Goal: Contribute content

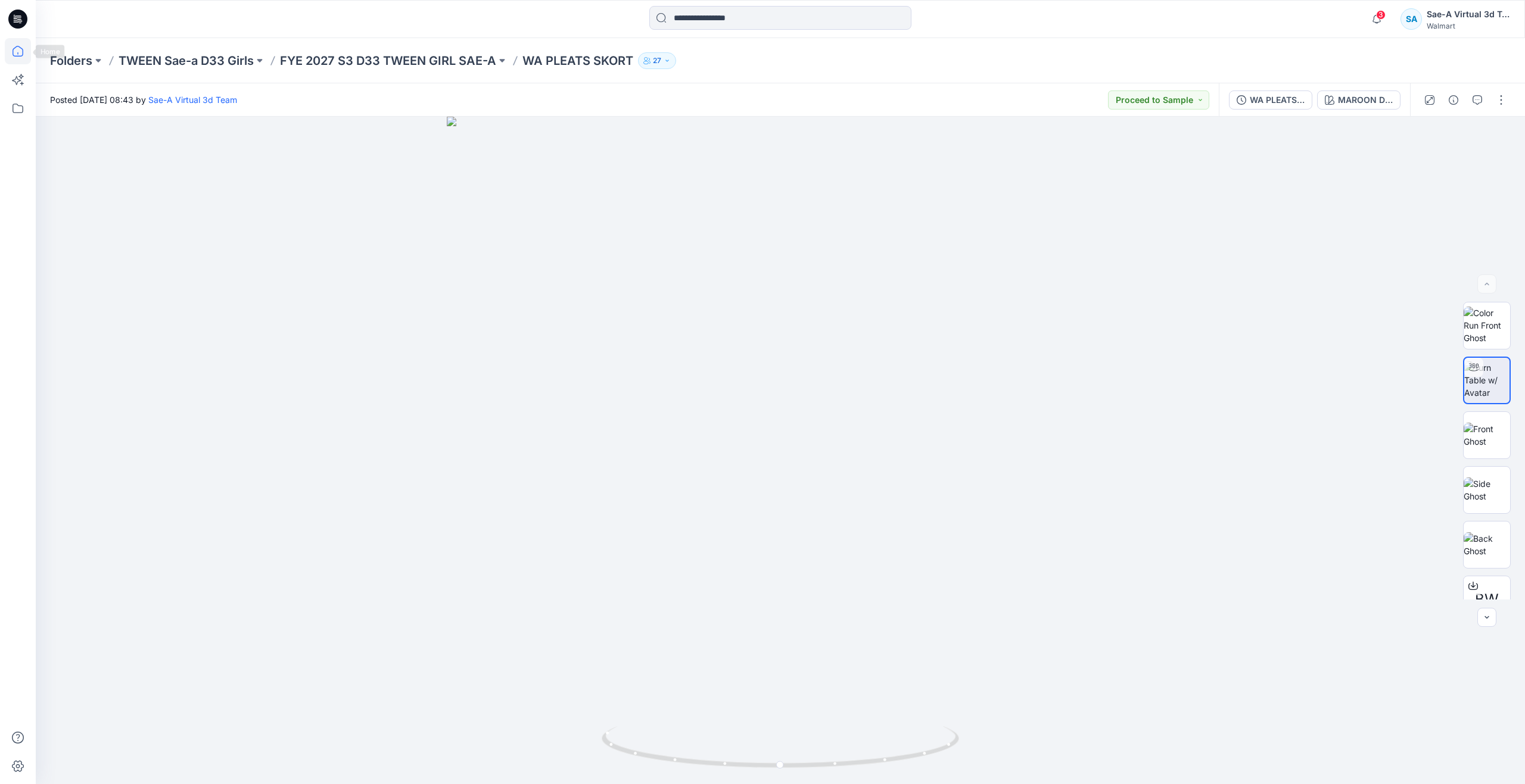
click at [24, 56] on icon at bounding box center [18, 51] width 26 height 26
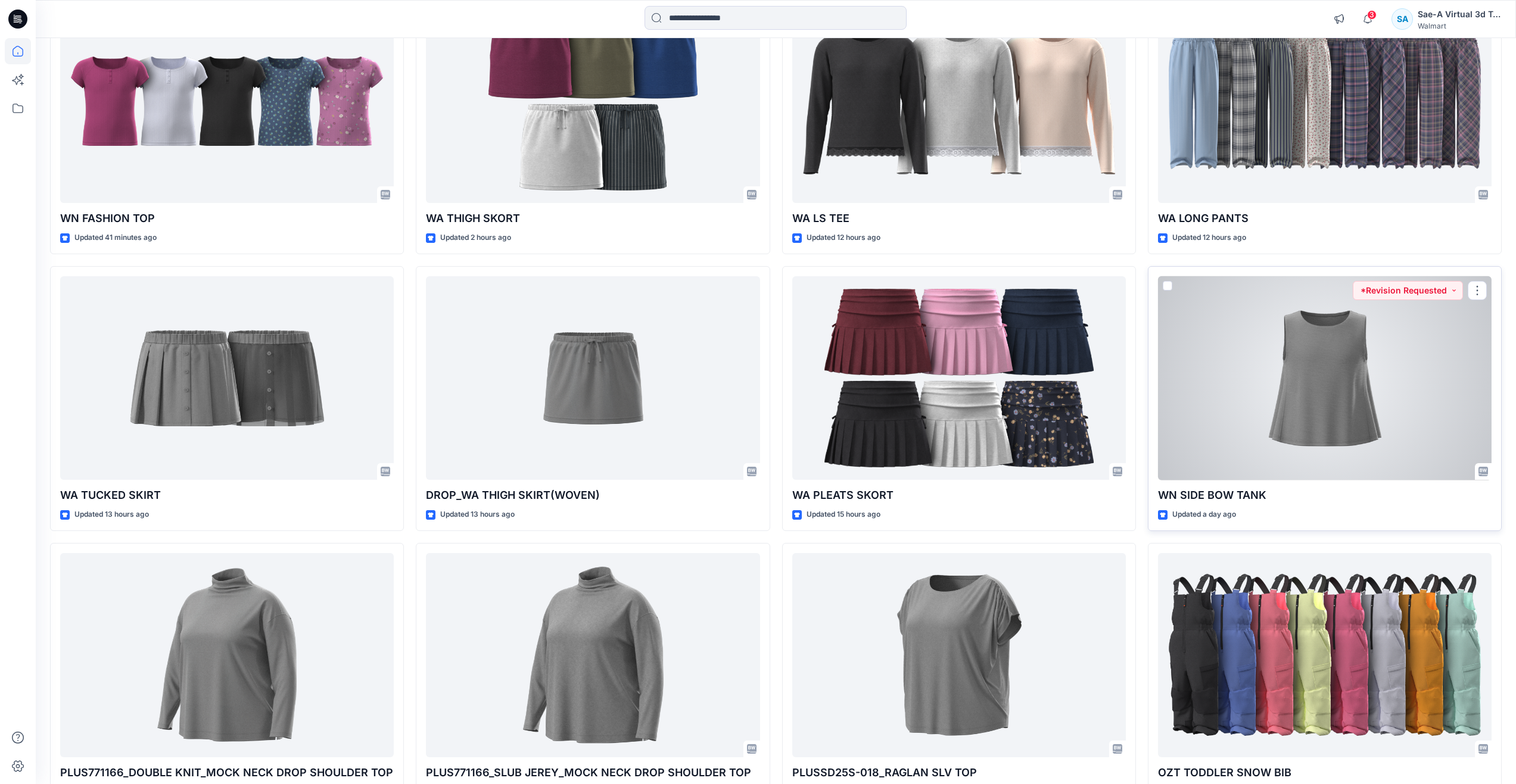
scroll to position [259, 0]
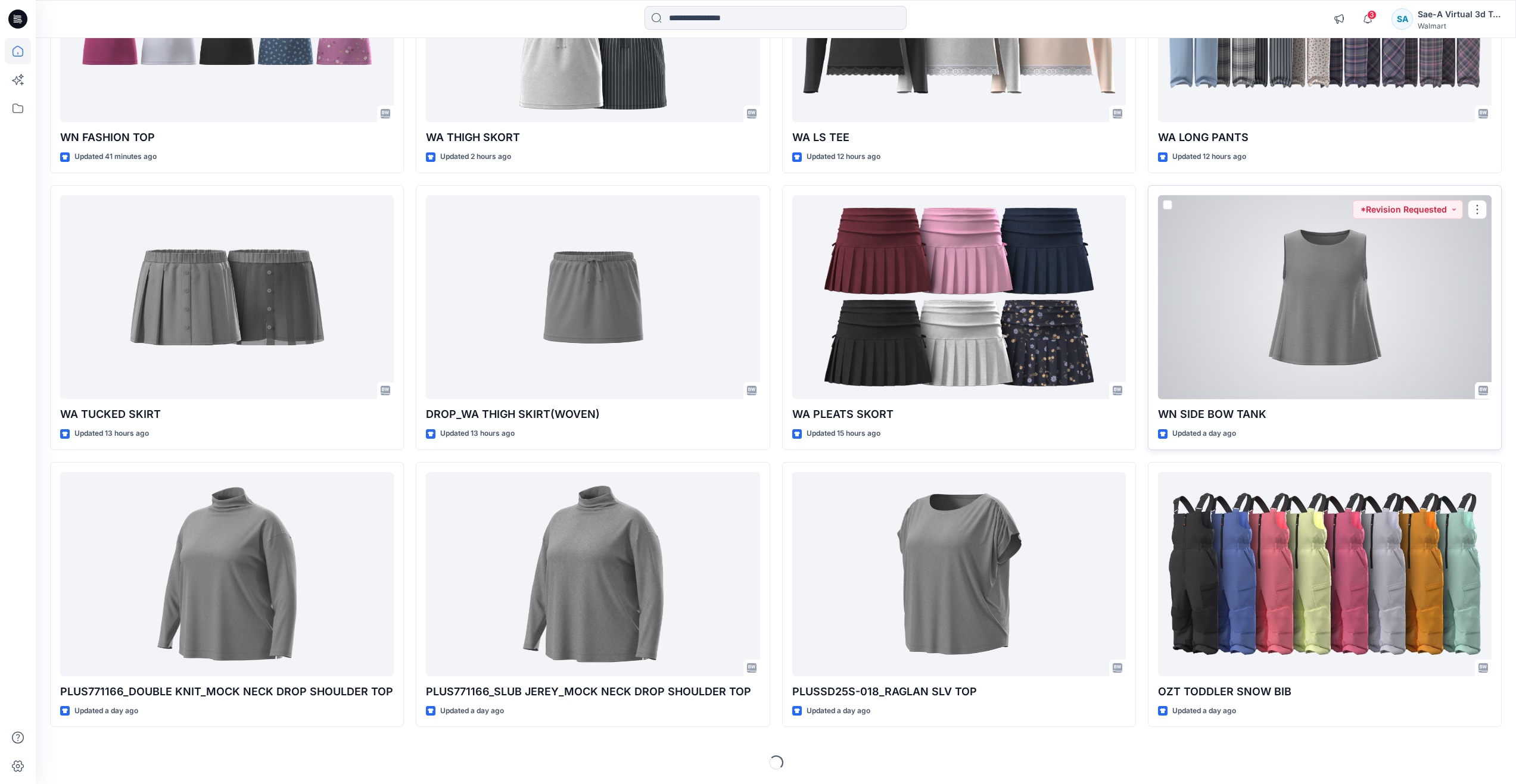
click at [1280, 318] on div at bounding box center [1325, 298] width 333 height 205
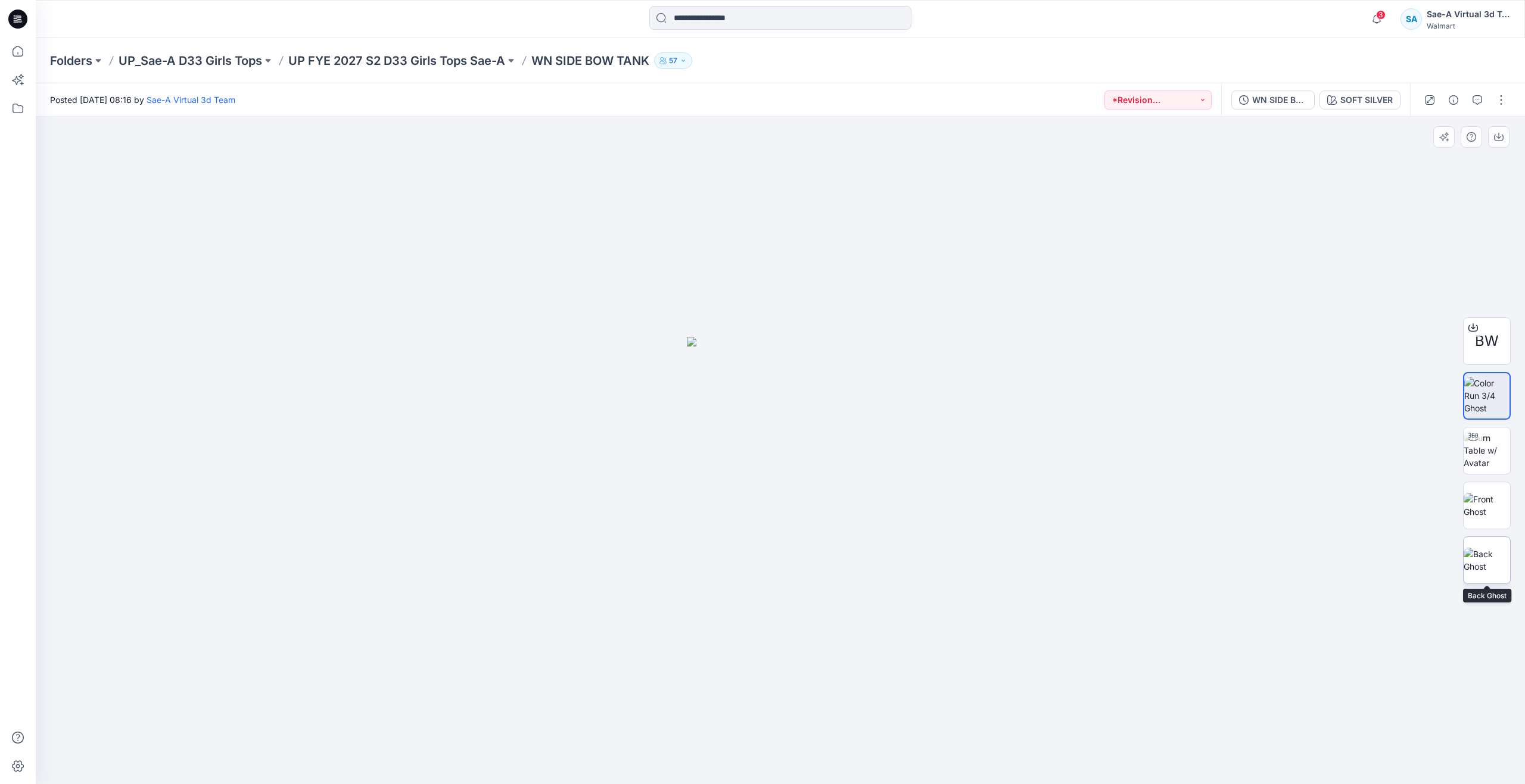
click at [1471, 573] on img at bounding box center [1487, 560] width 46 height 25
click at [18, 54] on icon at bounding box center [17, 54] width 1 height 2
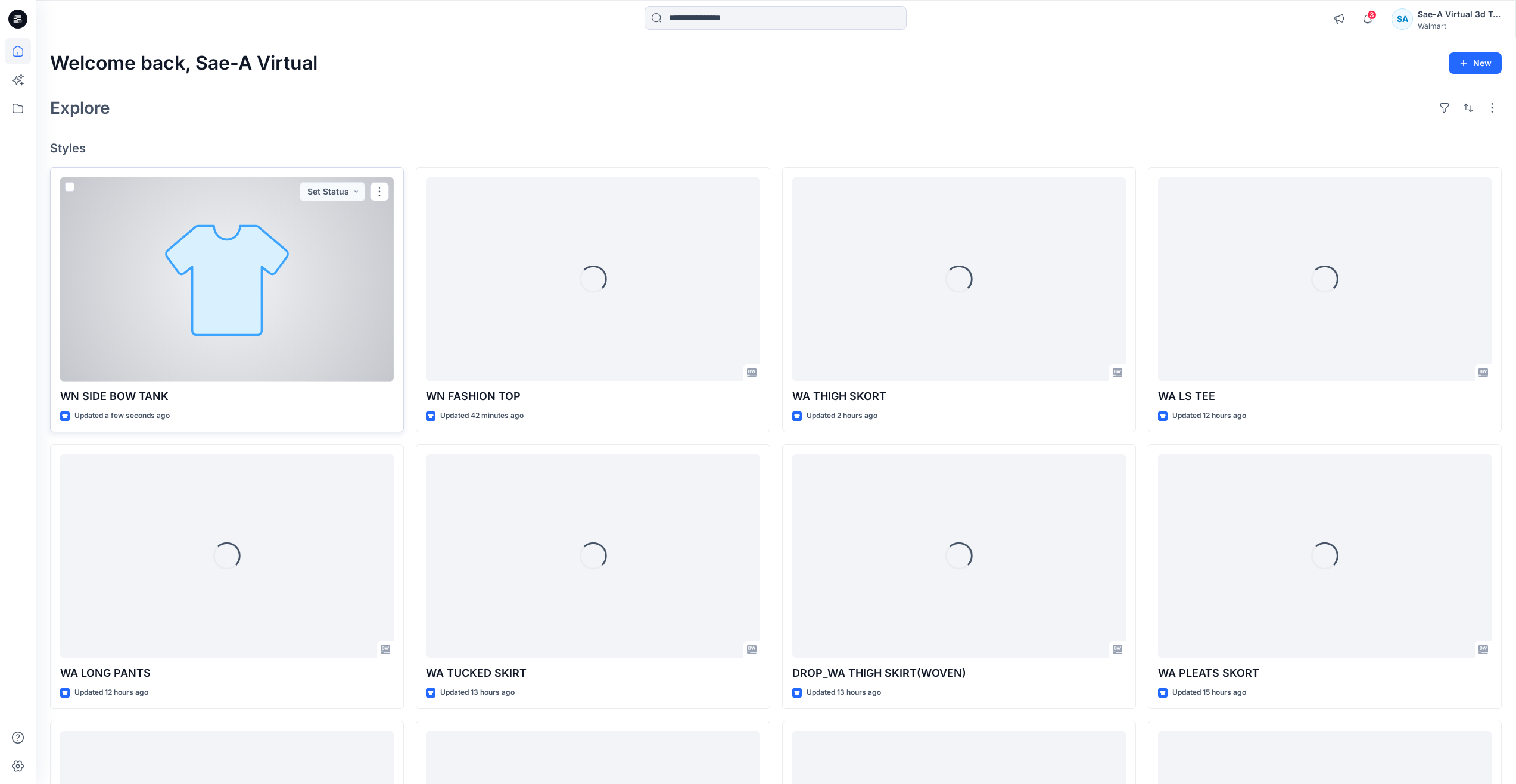
click at [140, 305] on div at bounding box center [227, 280] width 333 height 205
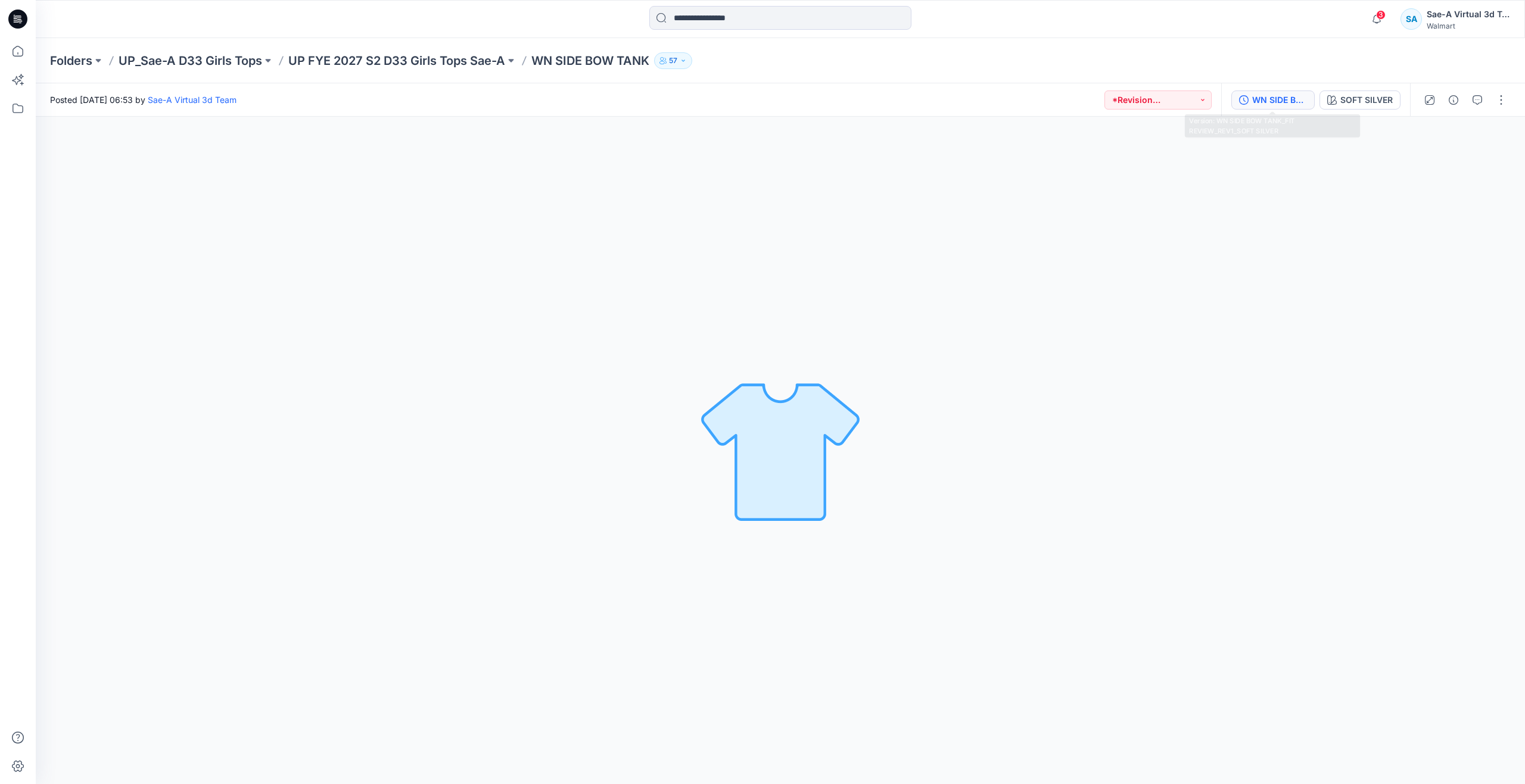
click at [1274, 109] on button "WN SIDE BOW TANK_FIT REVIEW_REV1_SOFT SILVER" at bounding box center [1273, 100] width 83 height 19
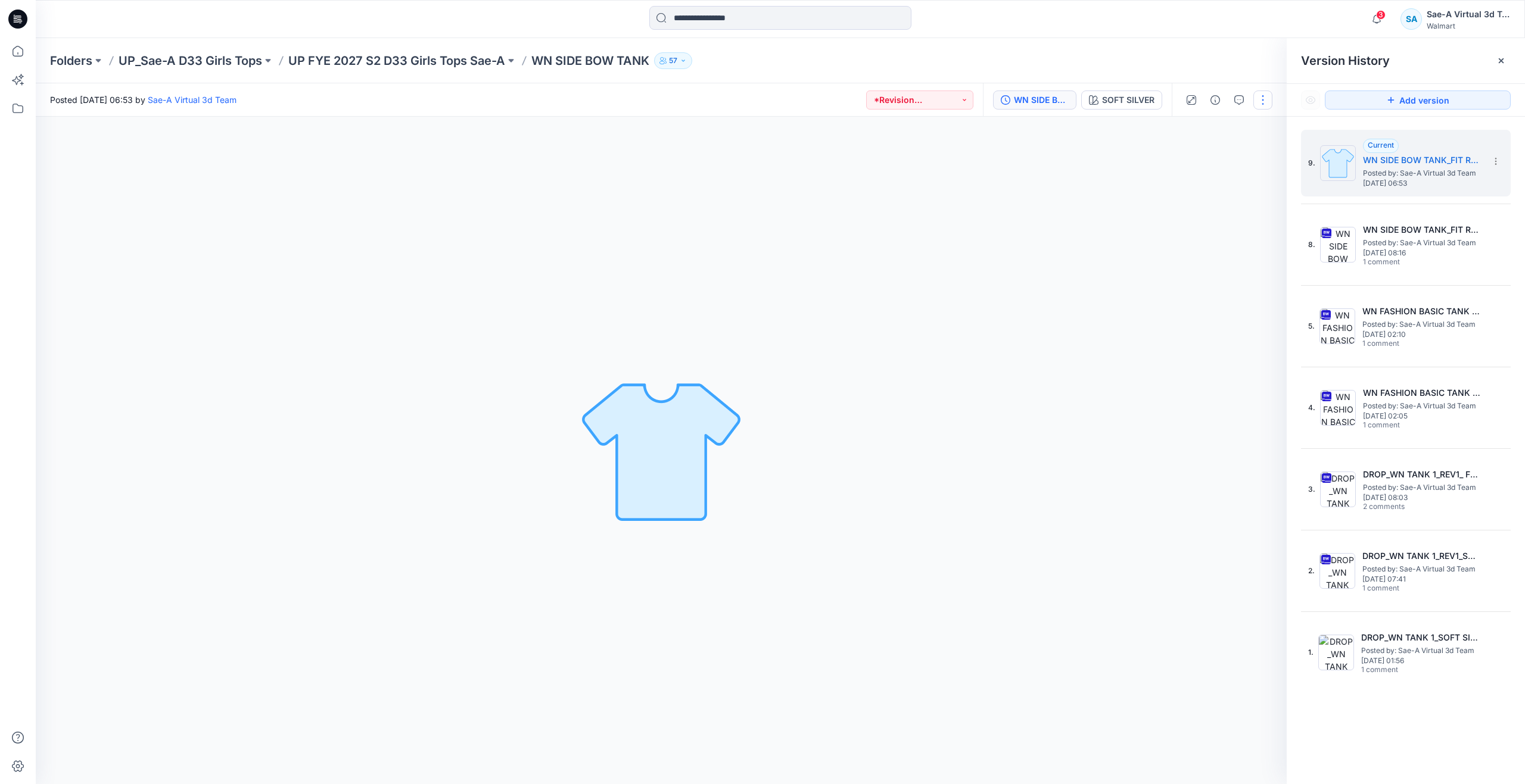
click at [1268, 102] on button "button" at bounding box center [1262, 100] width 19 height 19
click at [1230, 162] on button "Edit" at bounding box center [1213, 161] width 110 height 22
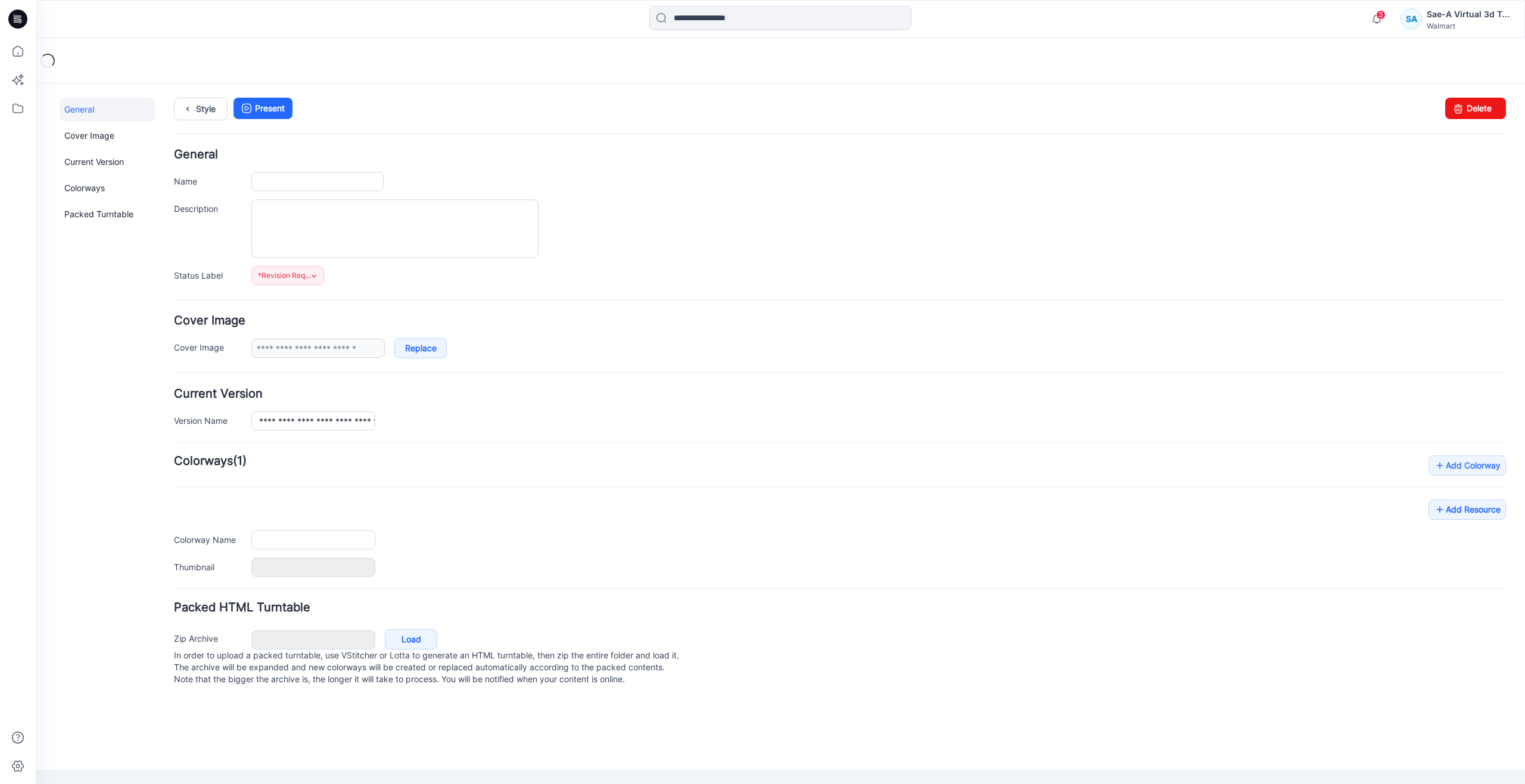
type input "**********"
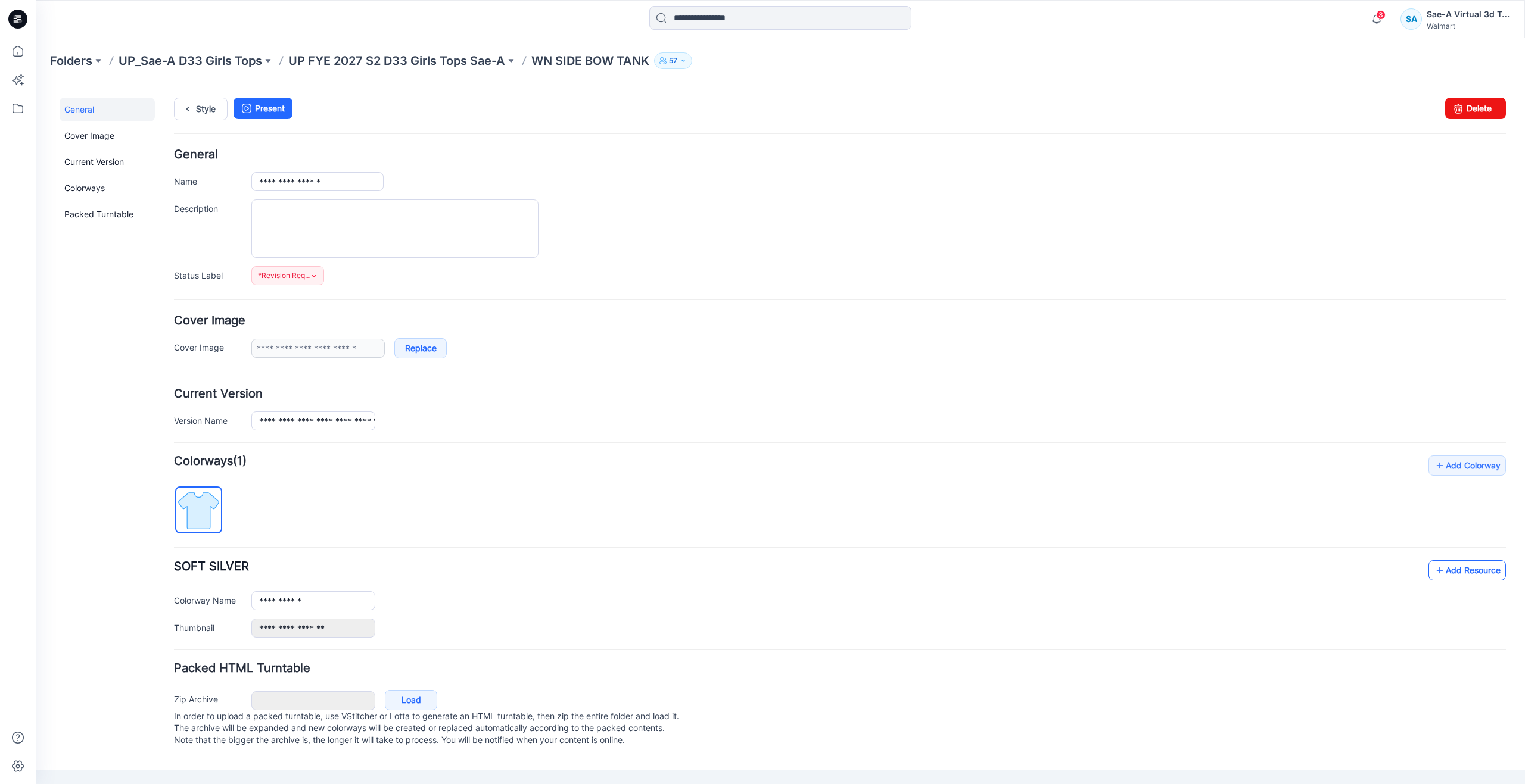
click at [1450, 572] on link "Add Resource" at bounding box center [1467, 570] width 78 height 21
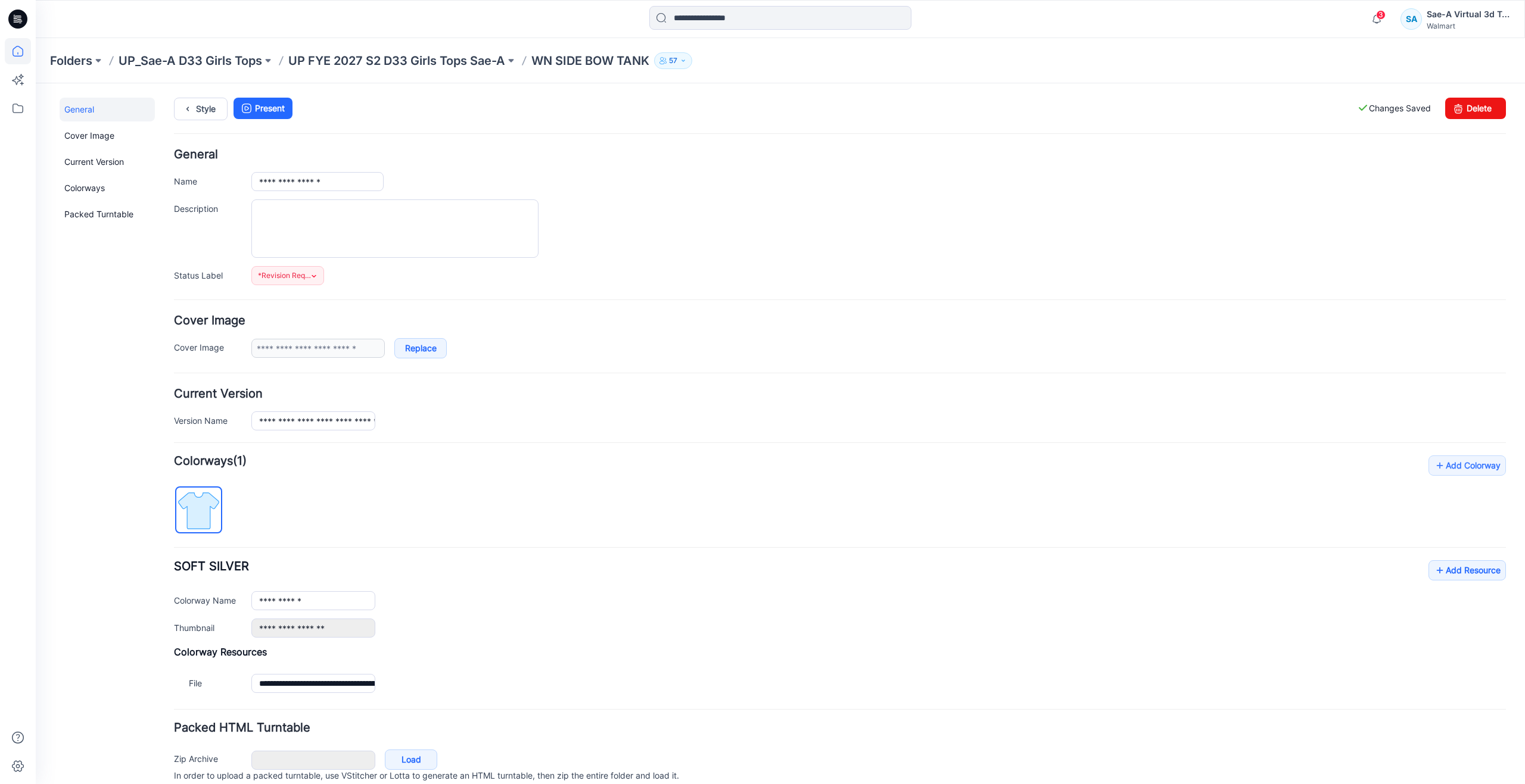
click at [27, 48] on icon at bounding box center [18, 51] width 26 height 26
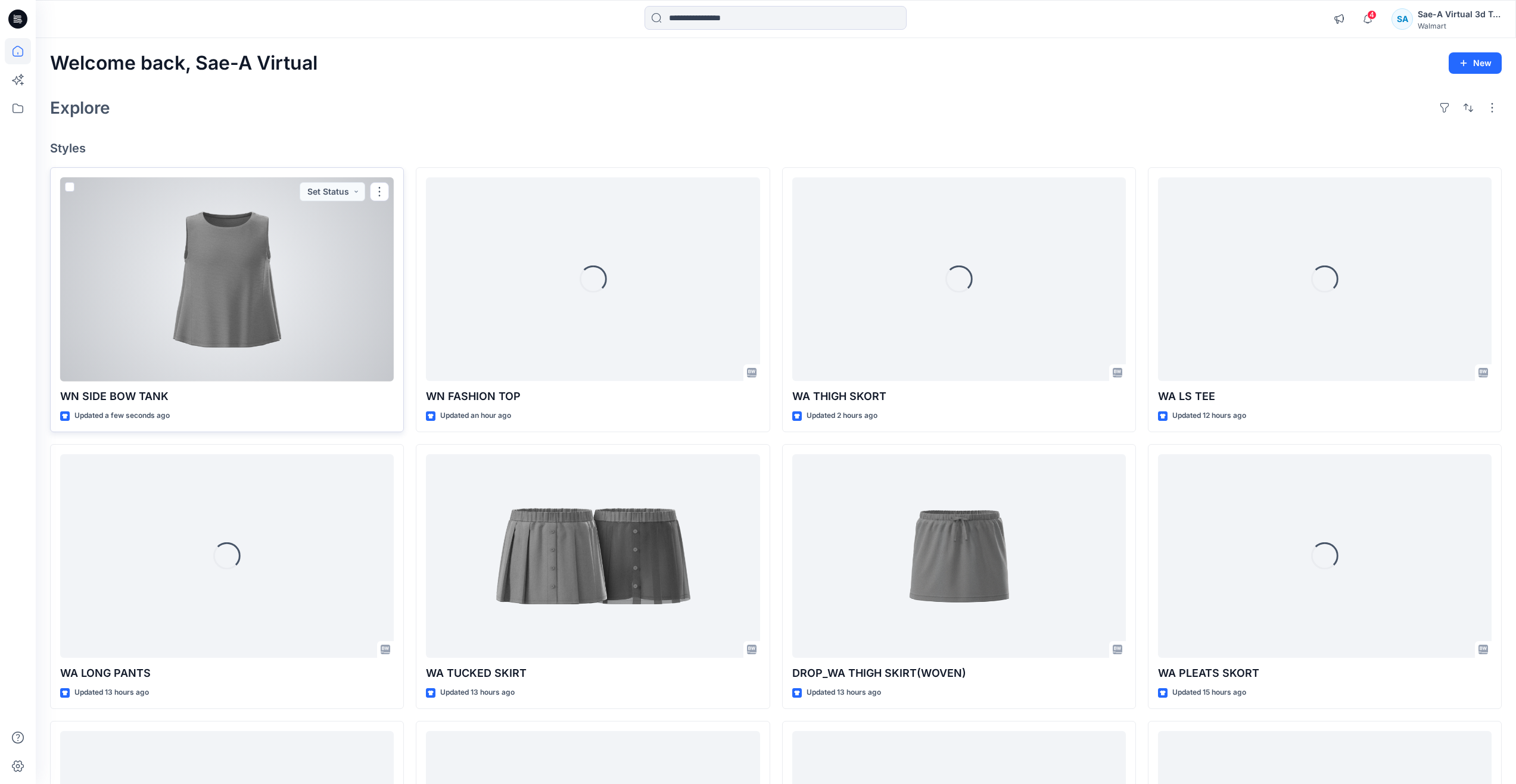
click at [195, 247] on div at bounding box center [227, 280] width 333 height 205
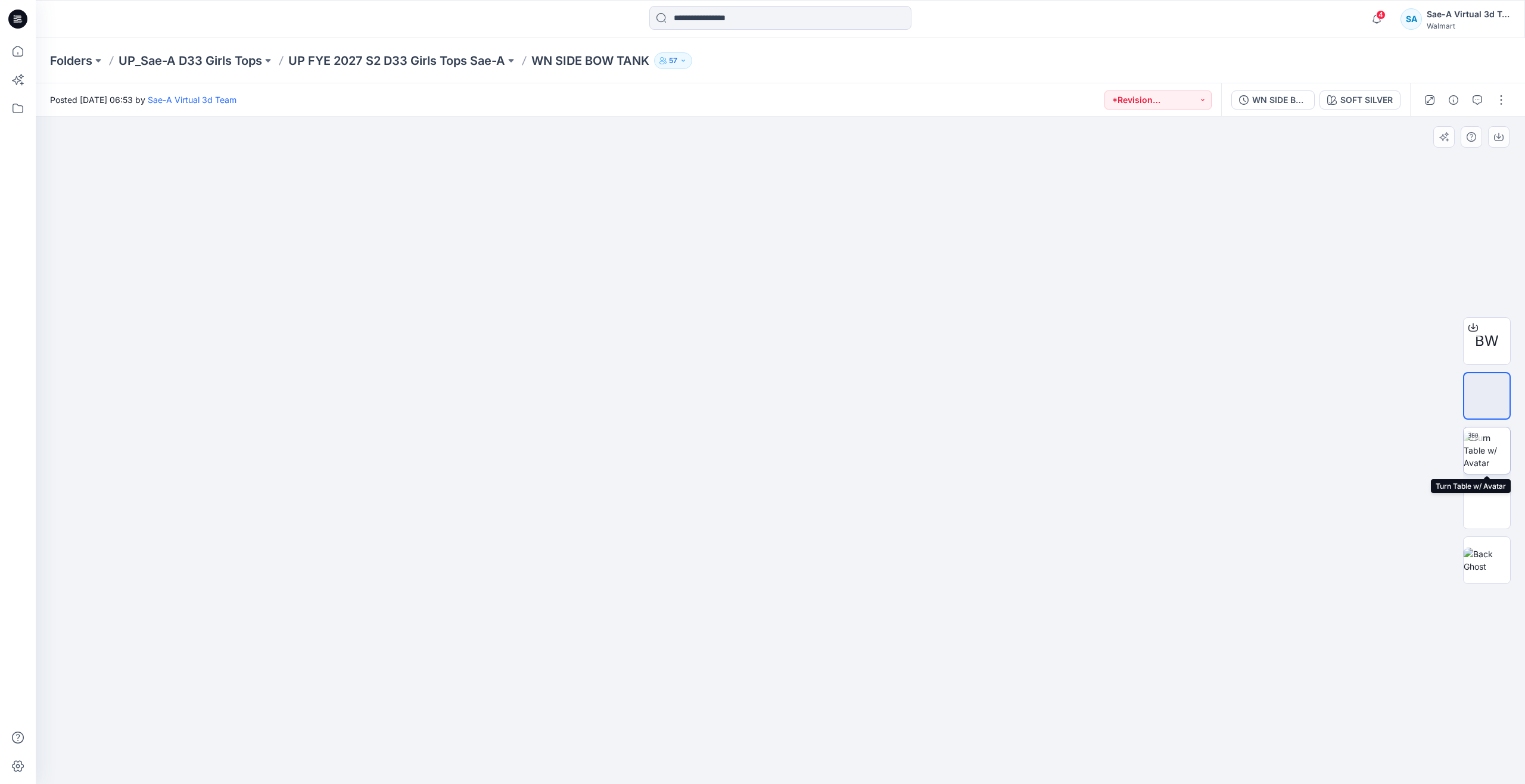
click at [1489, 451] on img at bounding box center [1487, 450] width 46 height 37
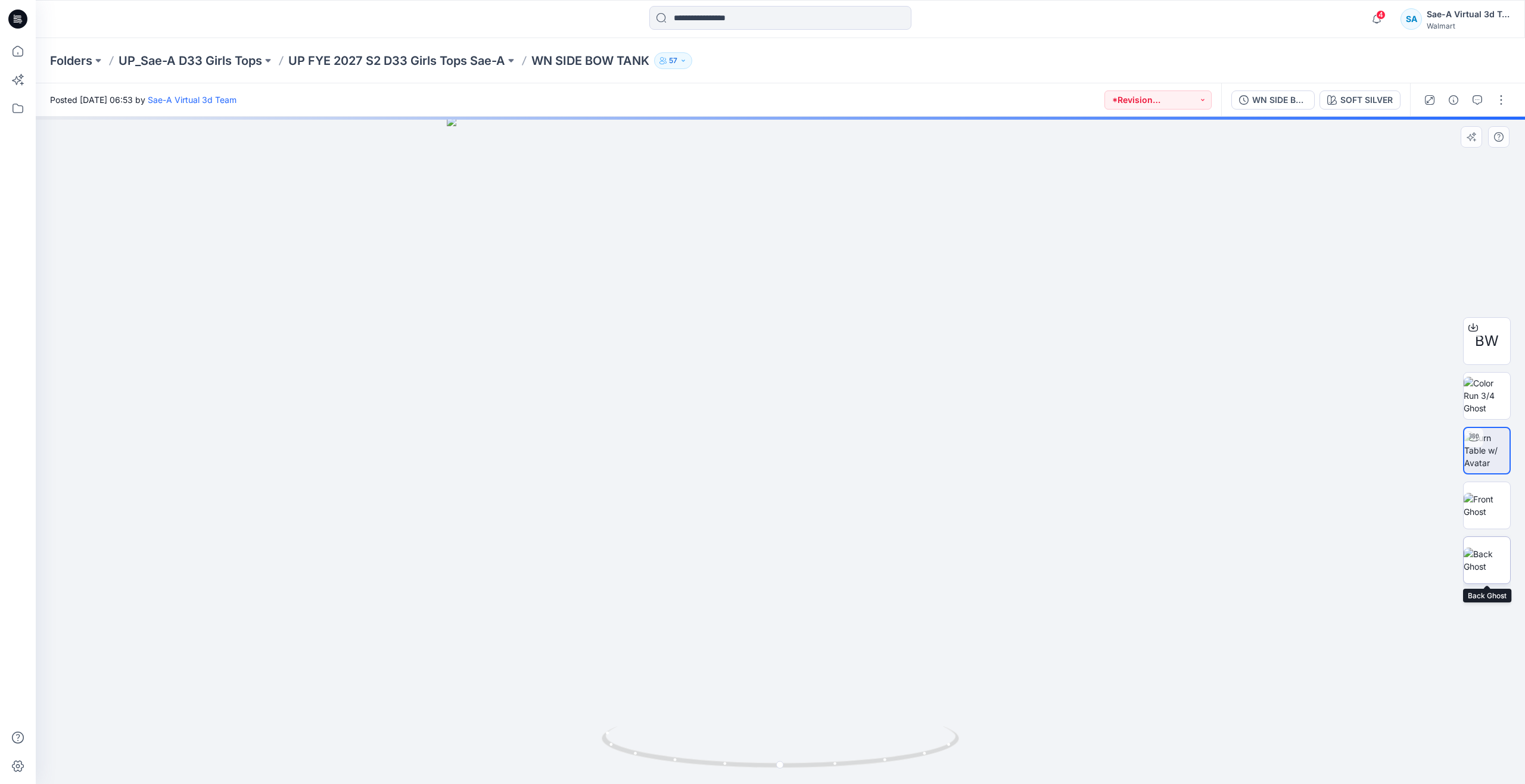
click at [1476, 560] on img at bounding box center [1487, 560] width 46 height 25
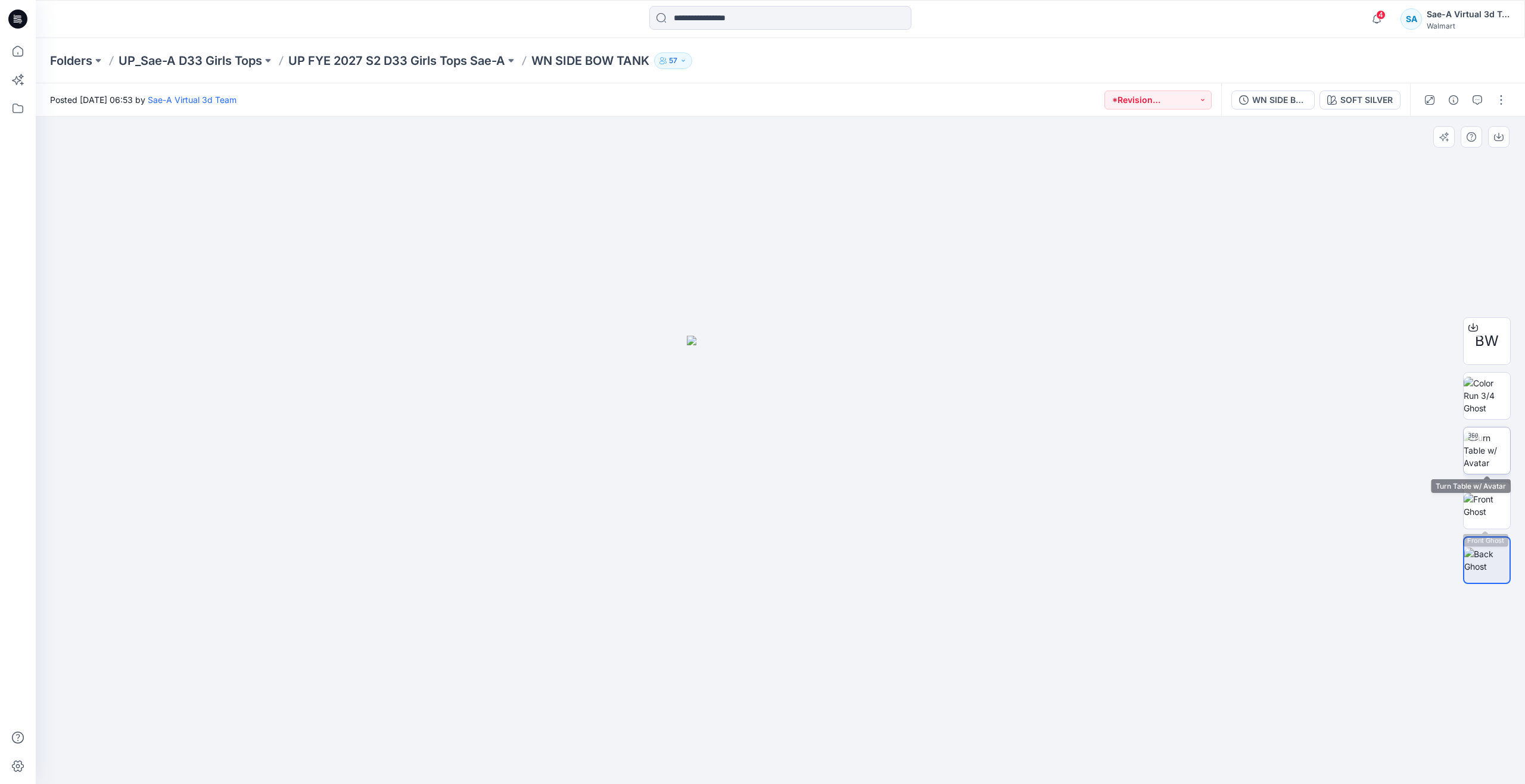
click at [1495, 438] on img at bounding box center [1487, 450] width 46 height 37
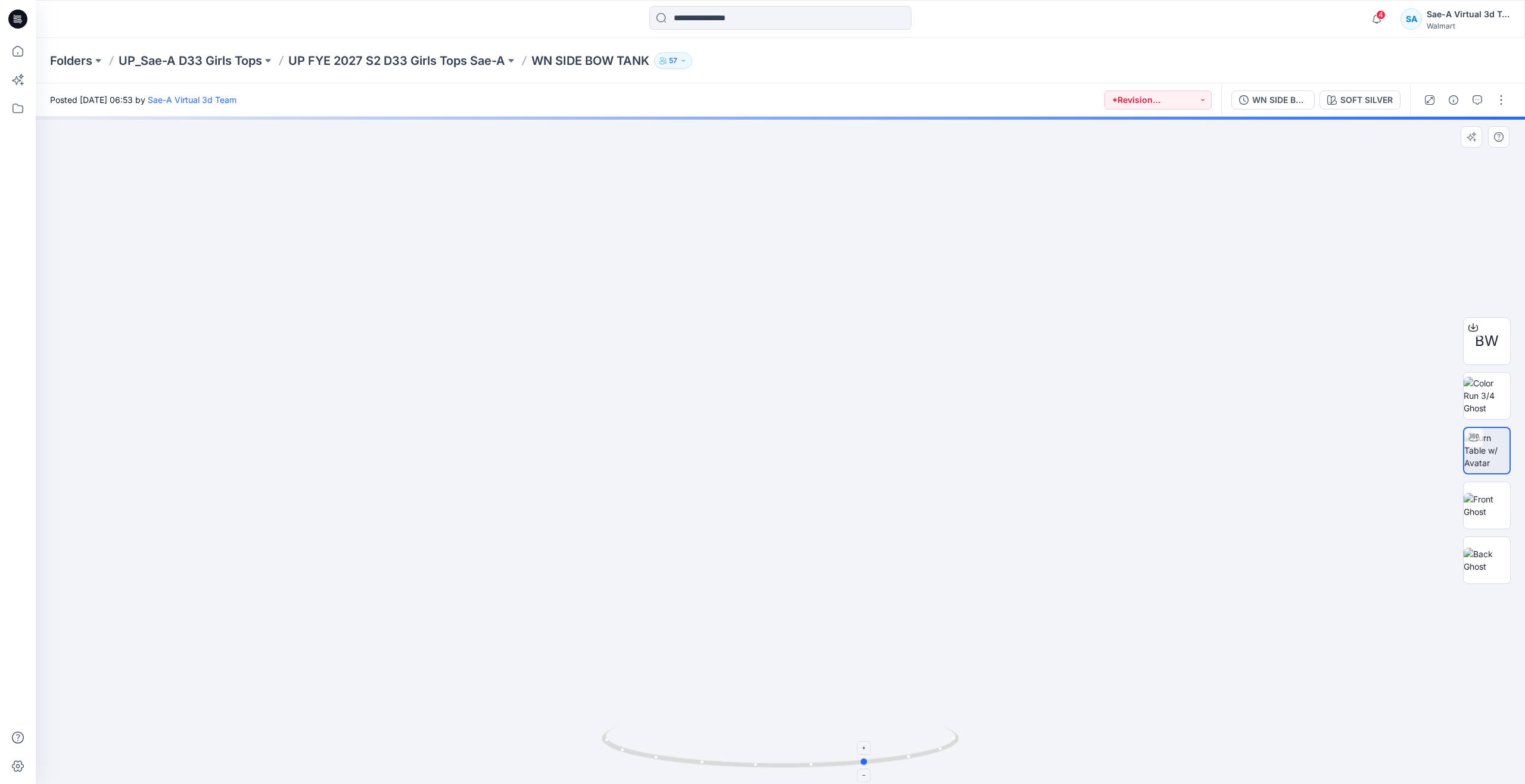
drag, startPoint x: 788, startPoint y: 770, endPoint x: 874, endPoint y: 757, distance: 87.0
click at [874, 757] on icon at bounding box center [782, 749] width 361 height 45
drag, startPoint x: 864, startPoint y: 765, endPoint x: 927, endPoint y: 758, distance: 63.4
click at [927, 758] on icon at bounding box center [782, 749] width 361 height 45
click at [1325, 319] on img at bounding box center [781, 306] width 1247 height 957
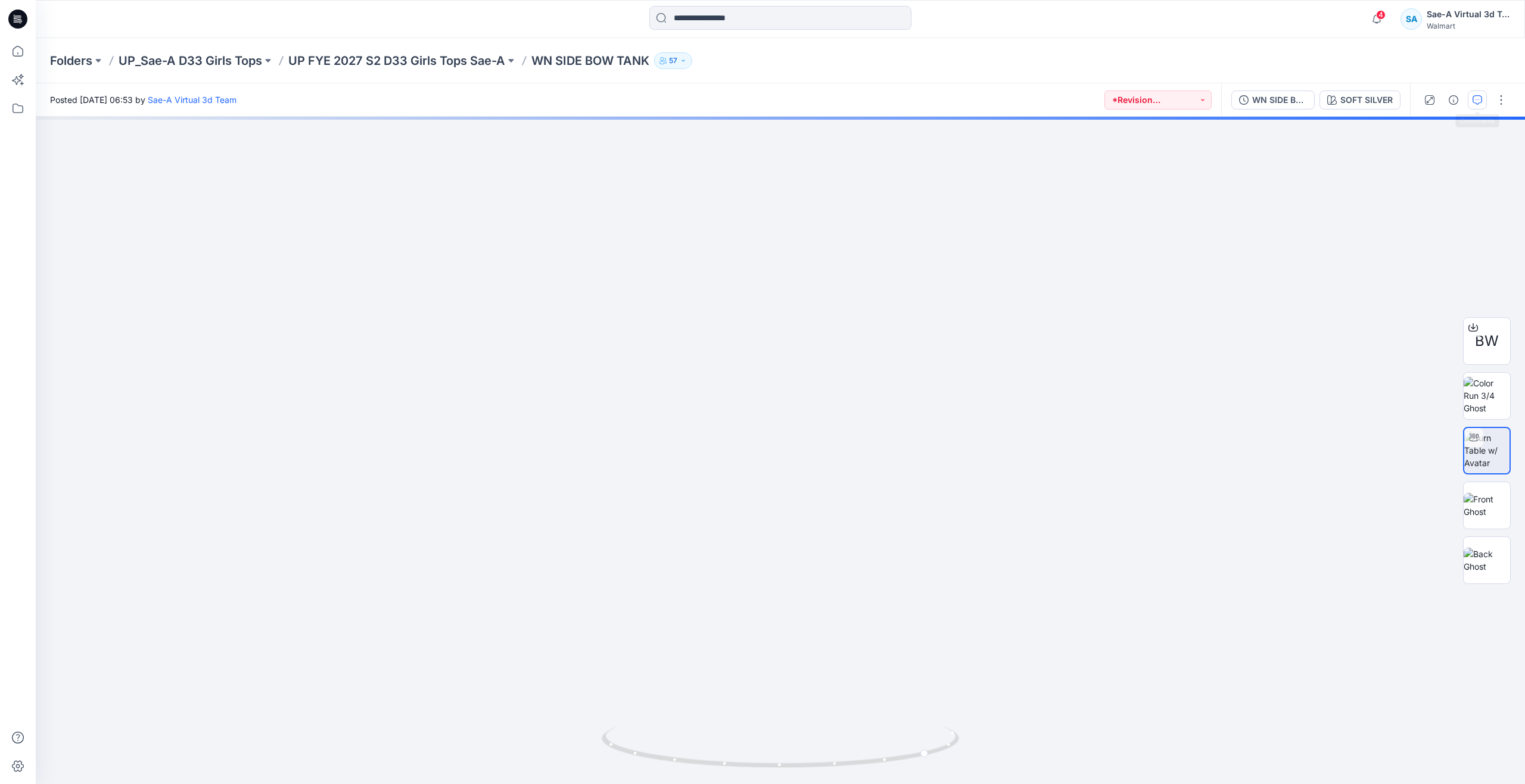
click at [1477, 107] on button "button" at bounding box center [1477, 100] width 19 height 19
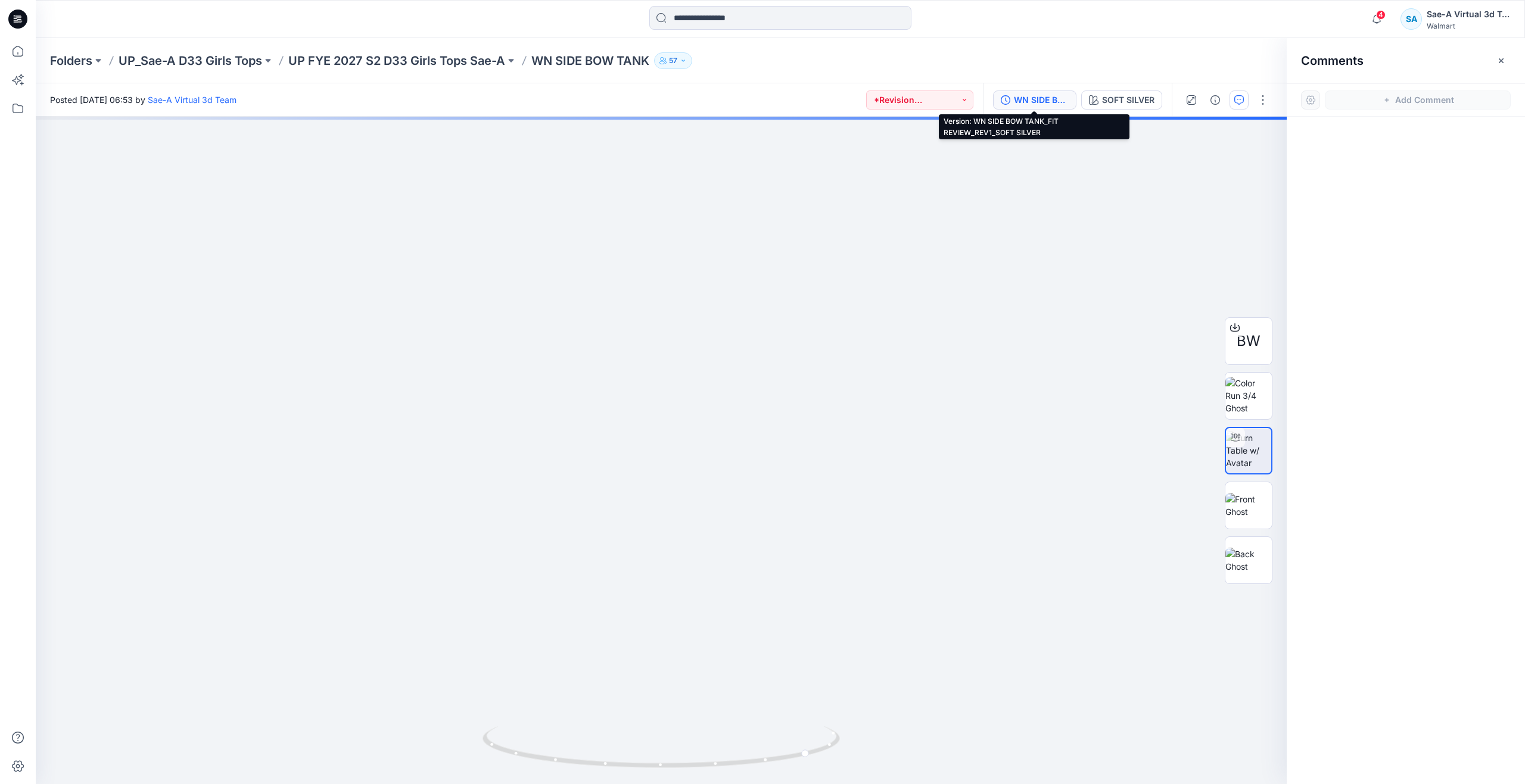
click at [1045, 95] on div "WN SIDE BOW TANK_FIT REVIEW_REV1_SOFT SILVER" at bounding box center [1041, 100] width 54 height 13
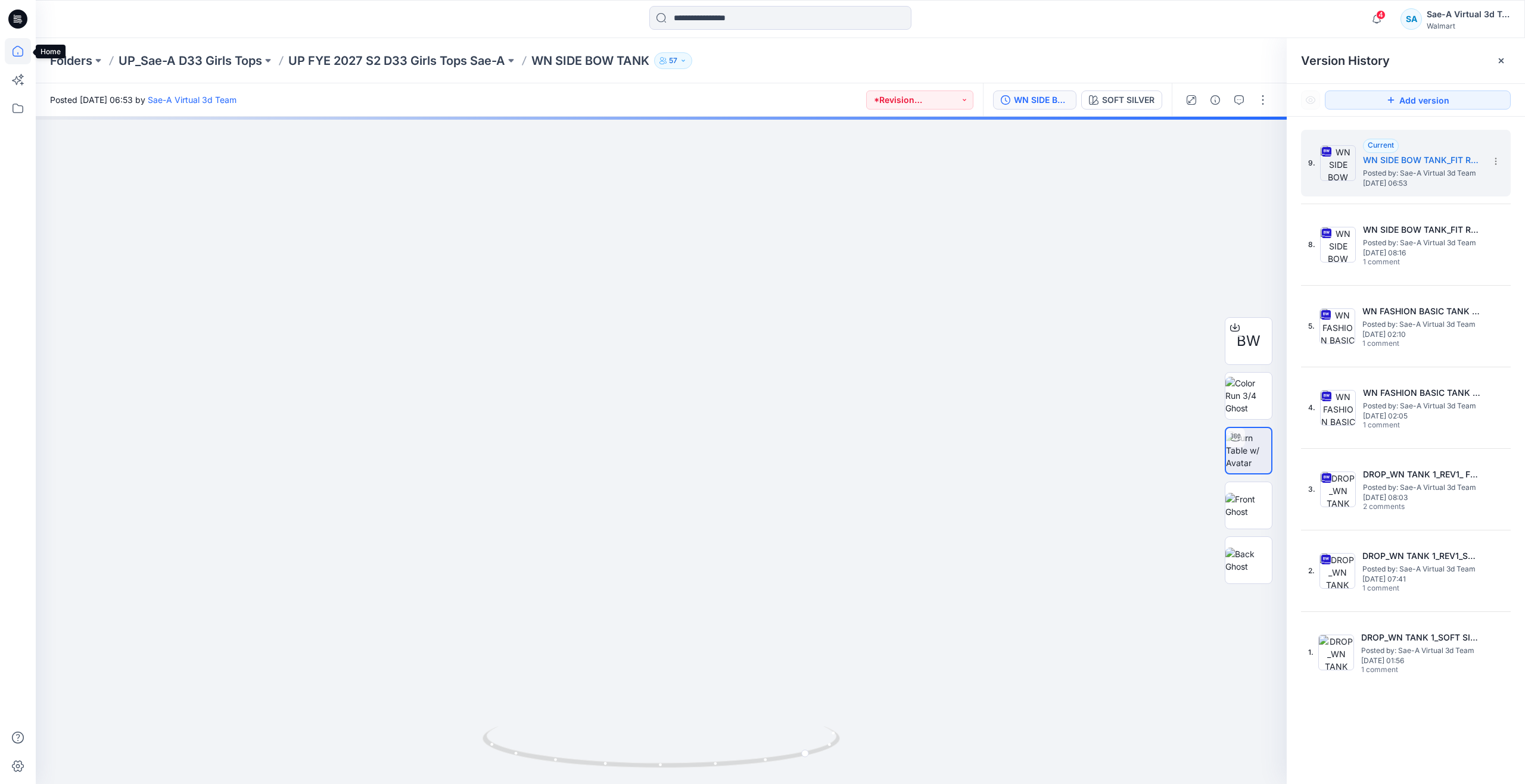
click at [17, 50] on icon at bounding box center [18, 51] width 26 height 26
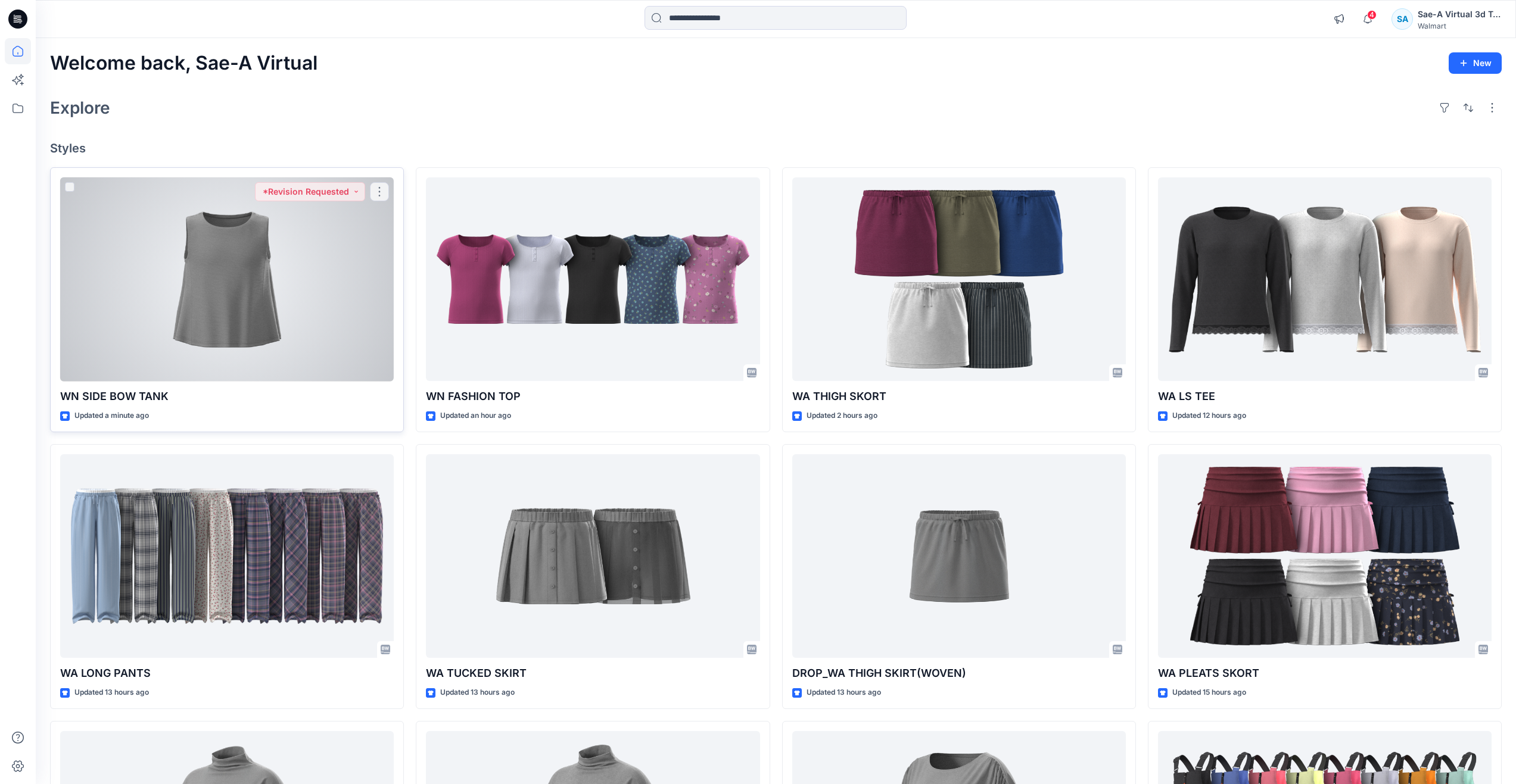
click at [250, 326] on div at bounding box center [227, 280] width 333 height 205
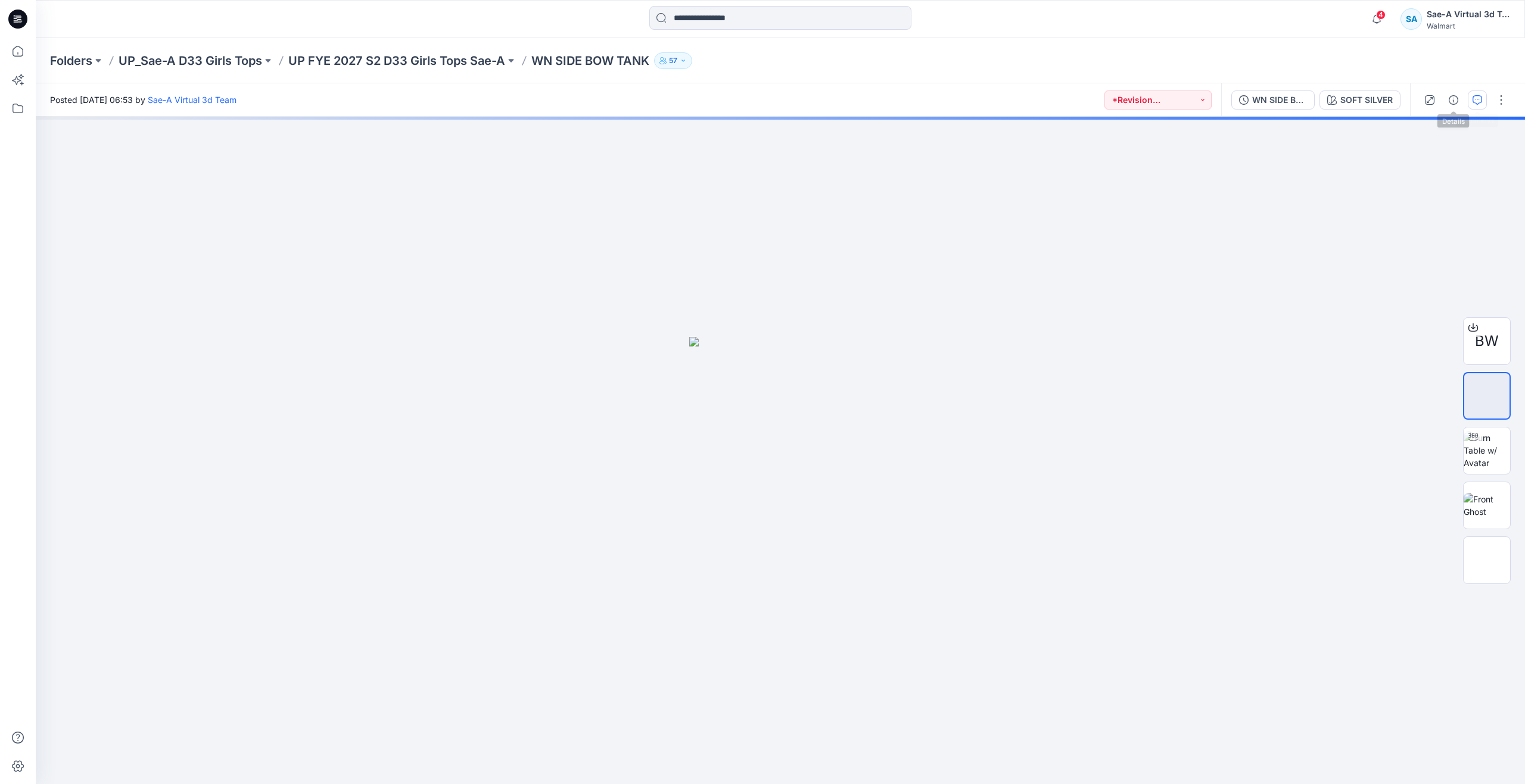
click at [1471, 101] on button "button" at bounding box center [1477, 100] width 19 height 19
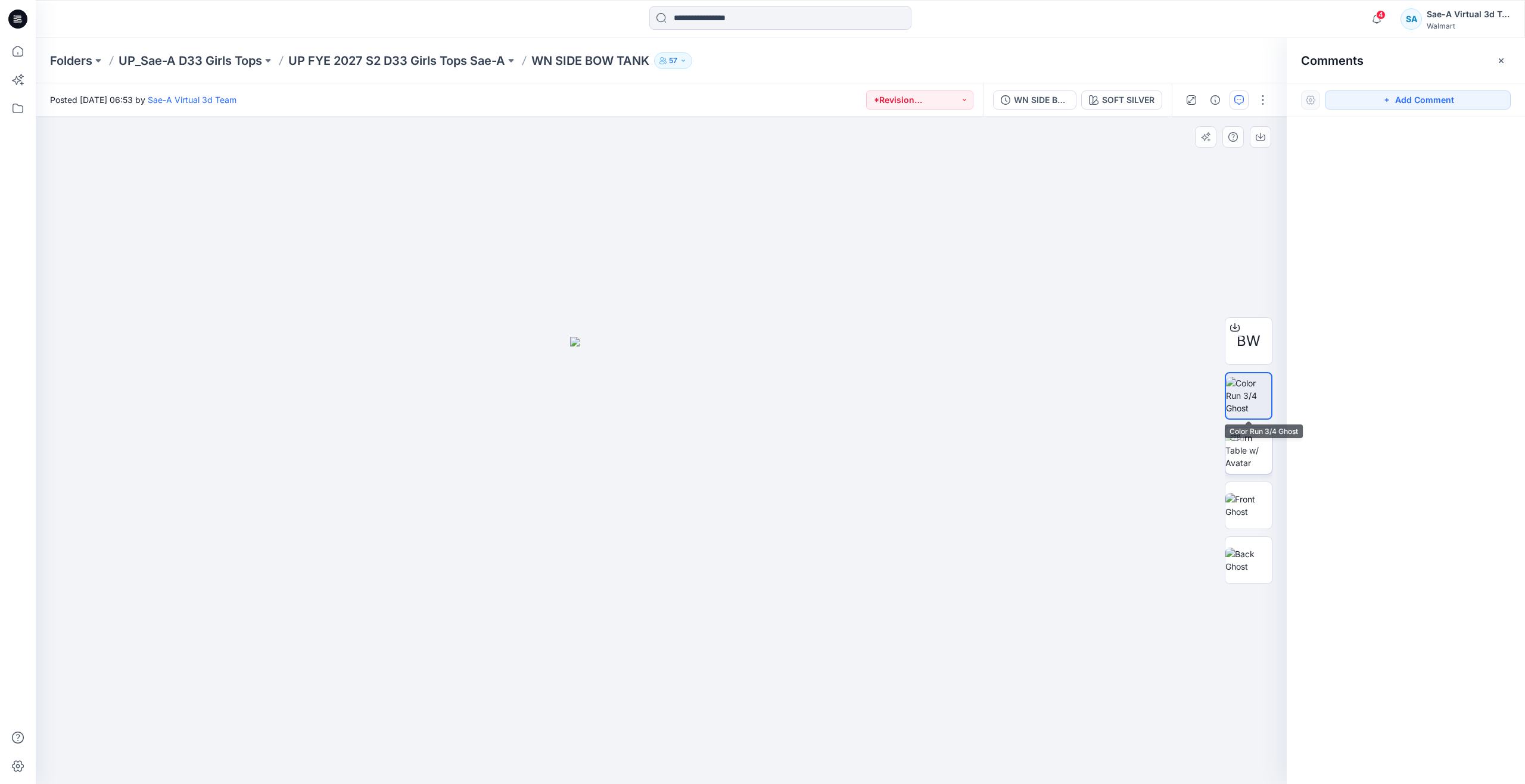
click at [1258, 452] on img at bounding box center [1248, 450] width 46 height 37
click at [1253, 503] on img at bounding box center [1248, 506] width 46 height 25
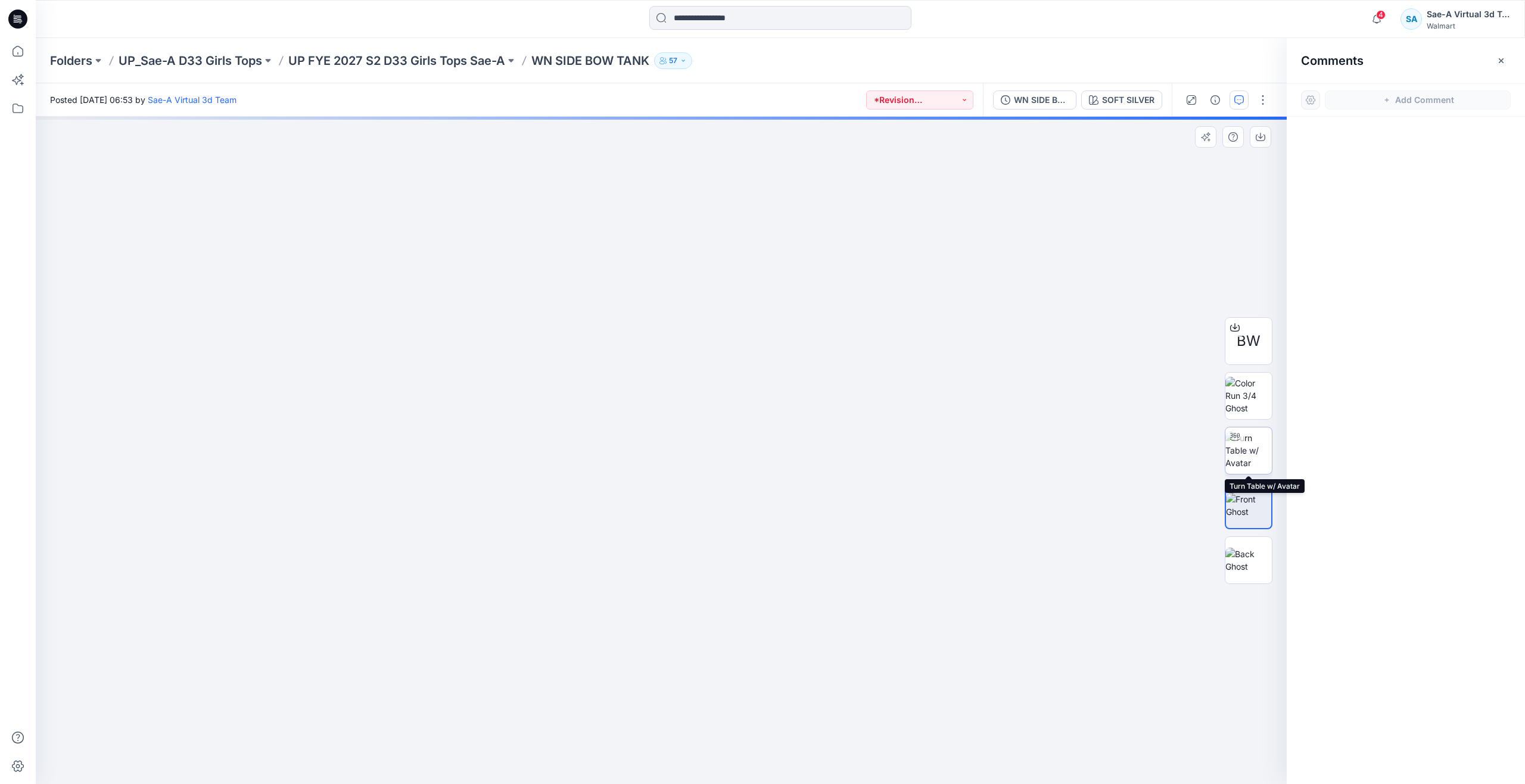
click at [1253, 443] on img at bounding box center [1248, 450] width 46 height 37
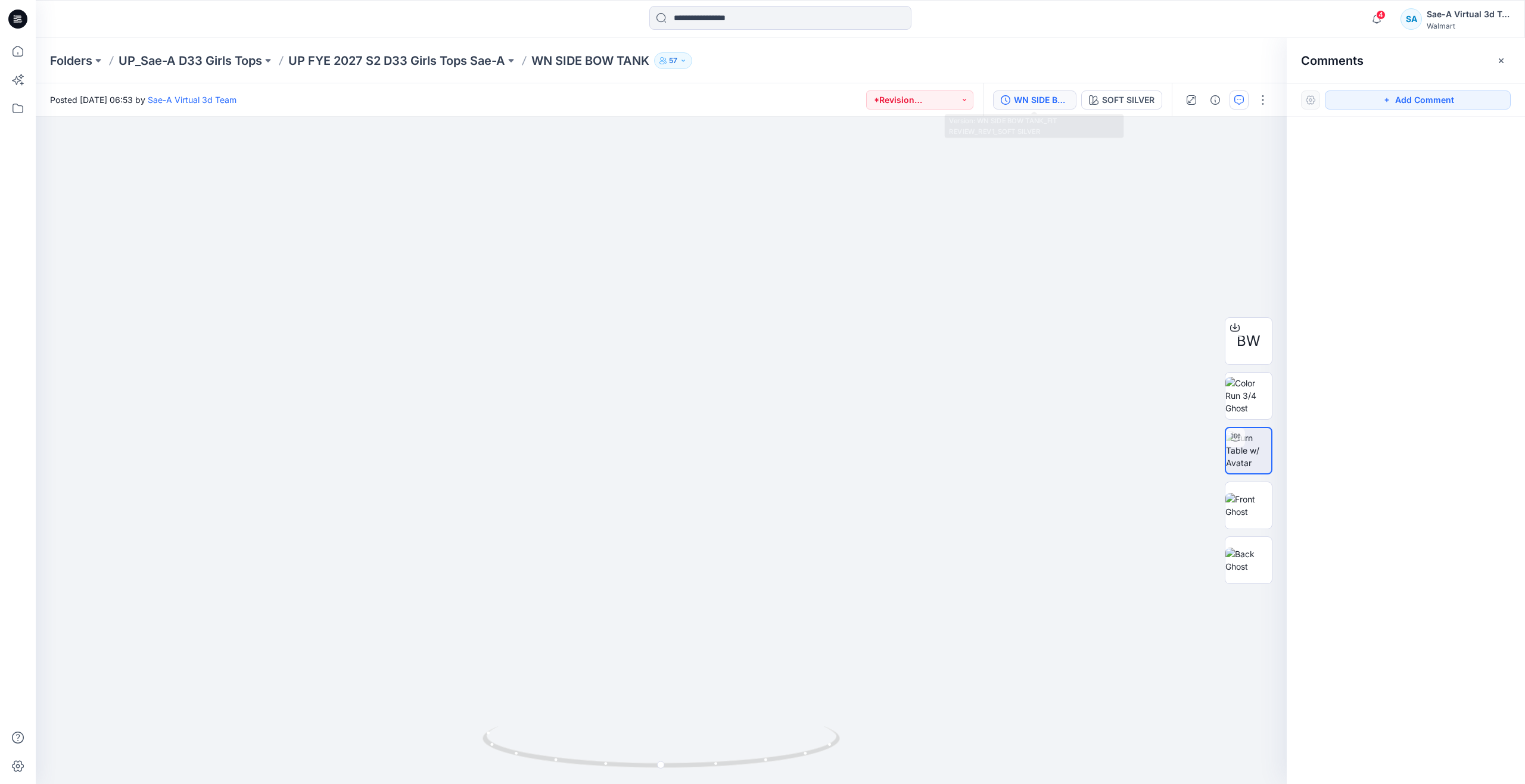
click at [1052, 104] on div "WN SIDE BOW TANK_FIT REVIEW_REV1_SOFT SILVER" at bounding box center [1041, 100] width 54 height 13
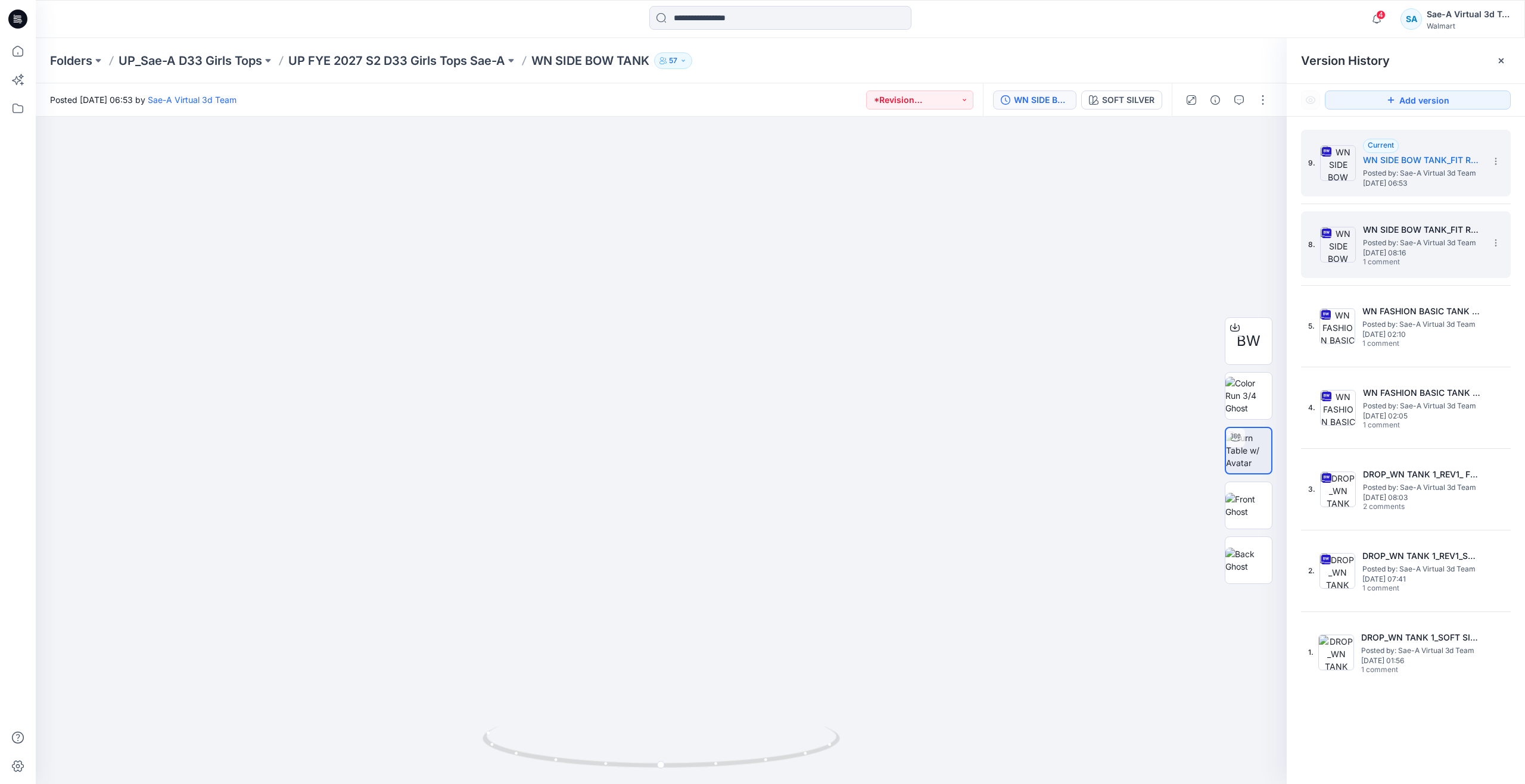
click at [1390, 243] on span "Posted by: Sae-A Virtual 3d Team" at bounding box center [1423, 243] width 119 height 12
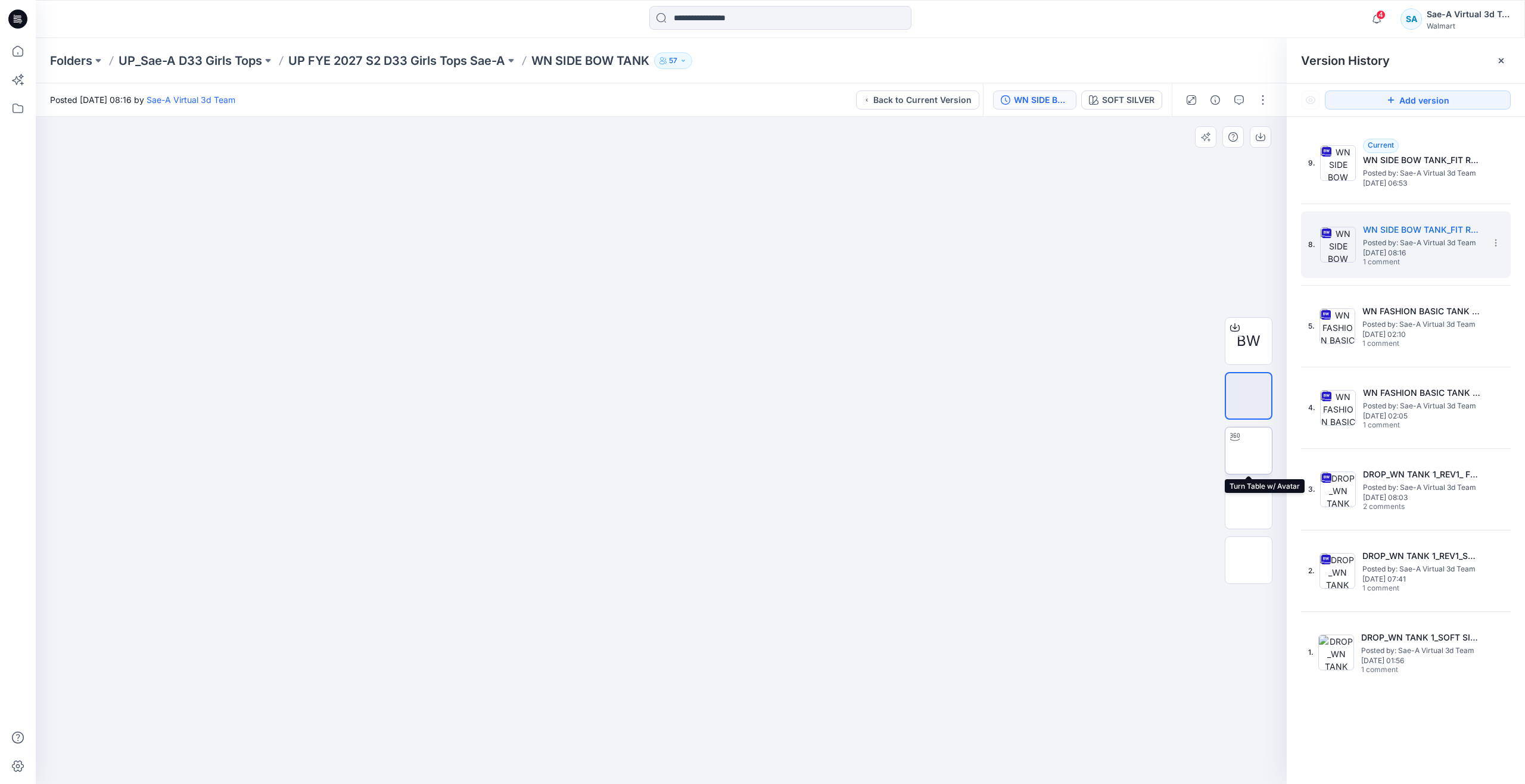
click at [1249, 451] on img at bounding box center [1249, 451] width 0 height 0
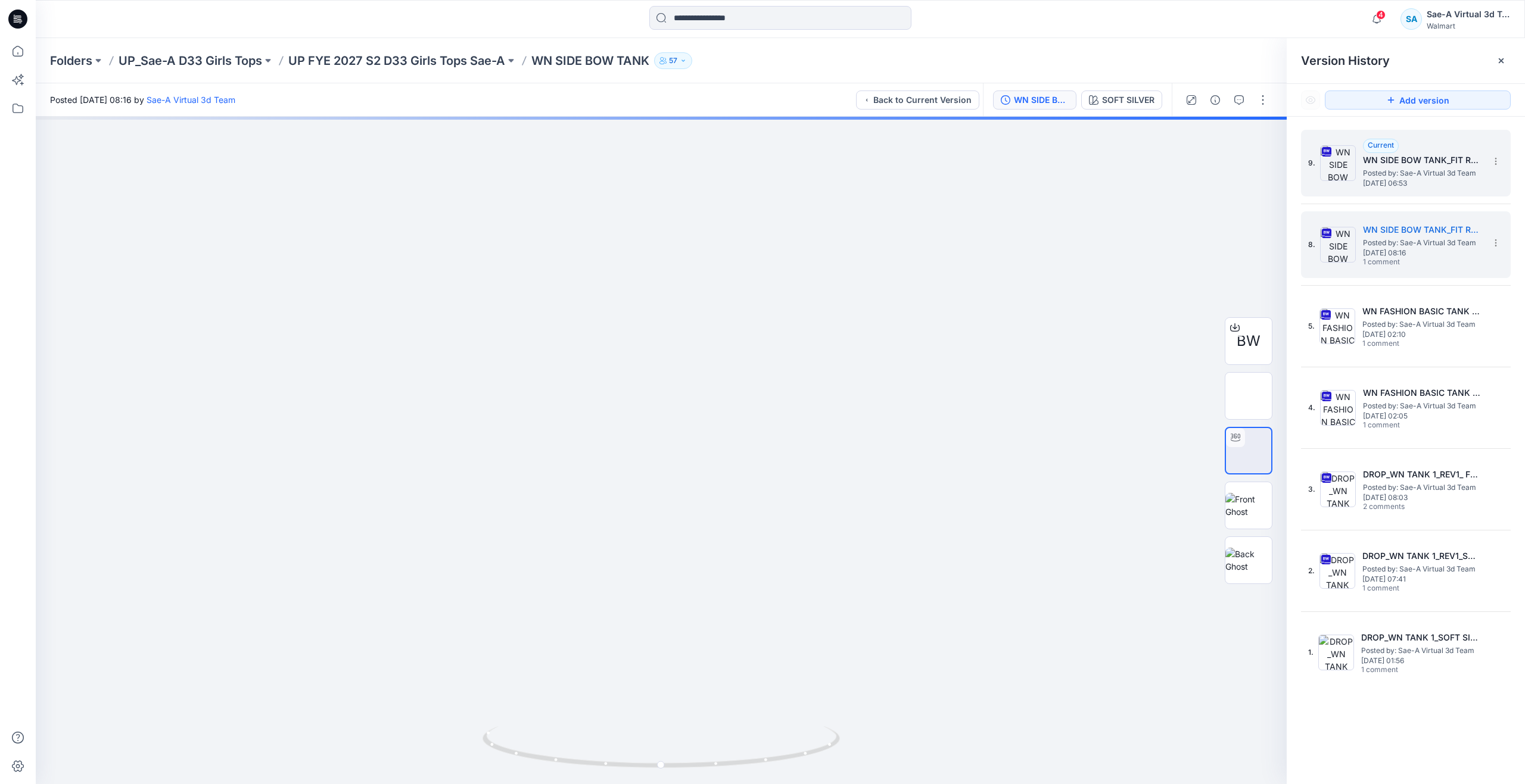
click at [1399, 169] on span "Posted by: Sae-A Virtual 3d Team" at bounding box center [1423, 173] width 119 height 12
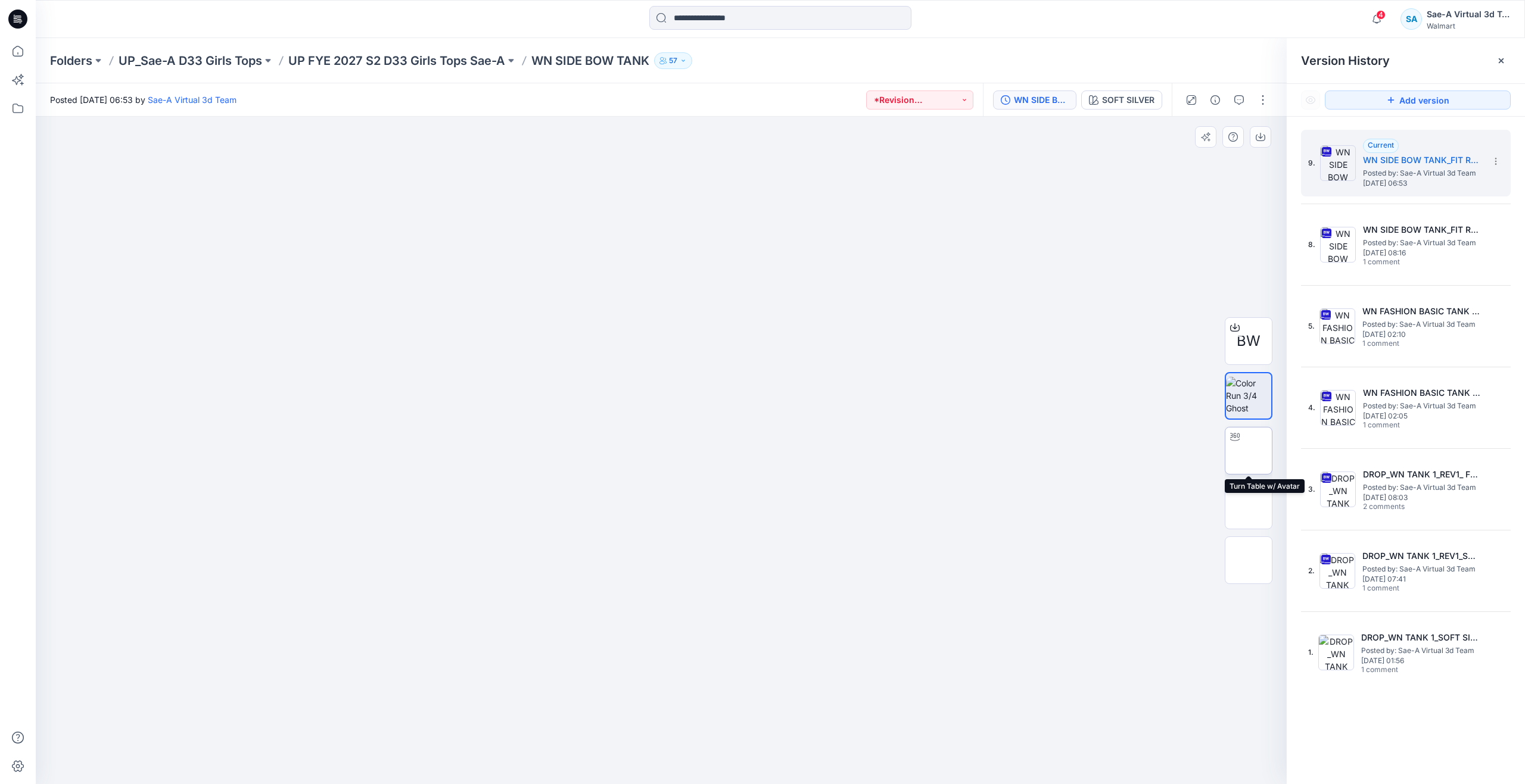
click at [1249, 451] on img at bounding box center [1249, 451] width 0 height 0
click at [1267, 99] on button "button" at bounding box center [1262, 100] width 19 height 19
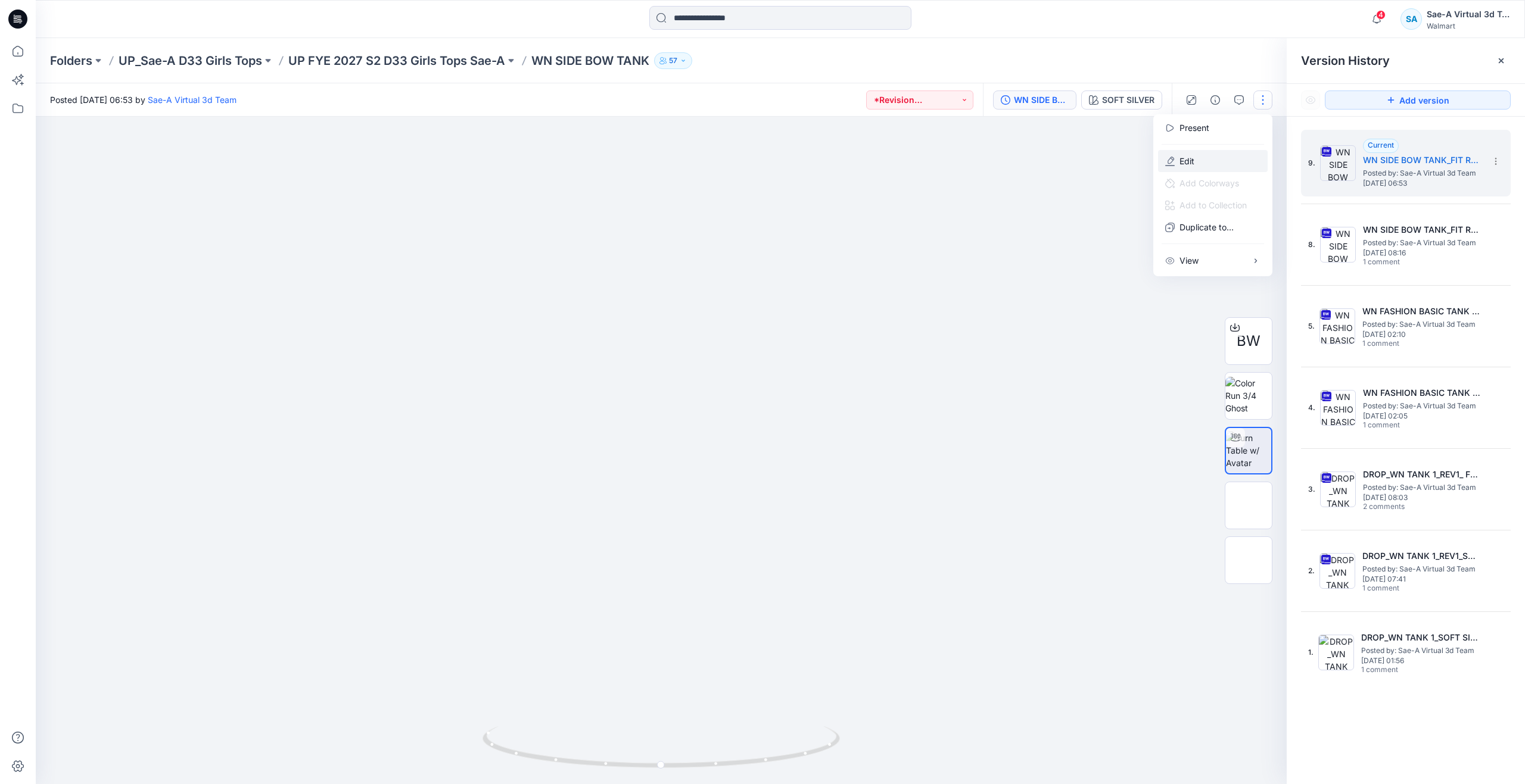
click at [1196, 166] on button "Edit" at bounding box center [1213, 161] width 110 height 22
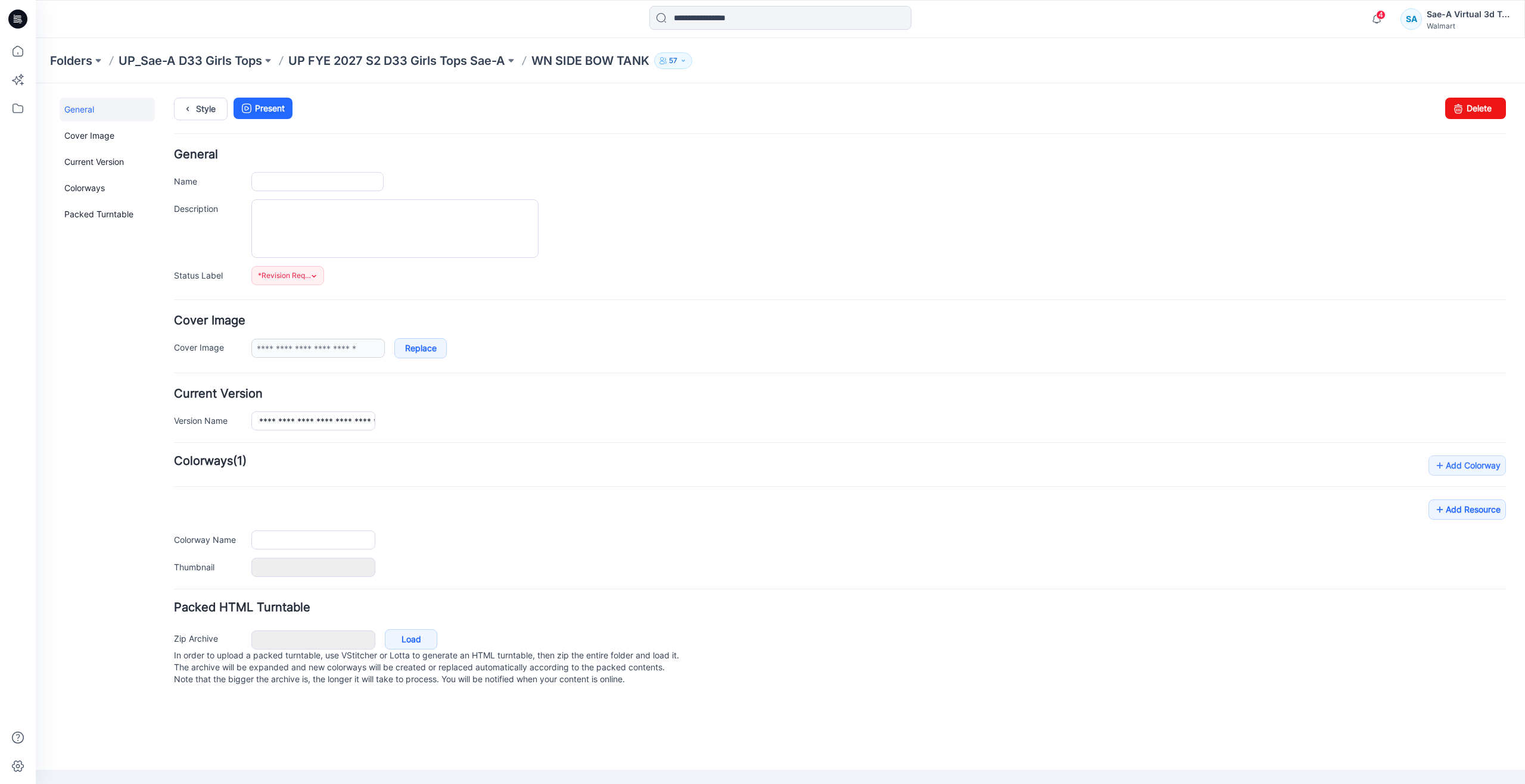
type input "**********"
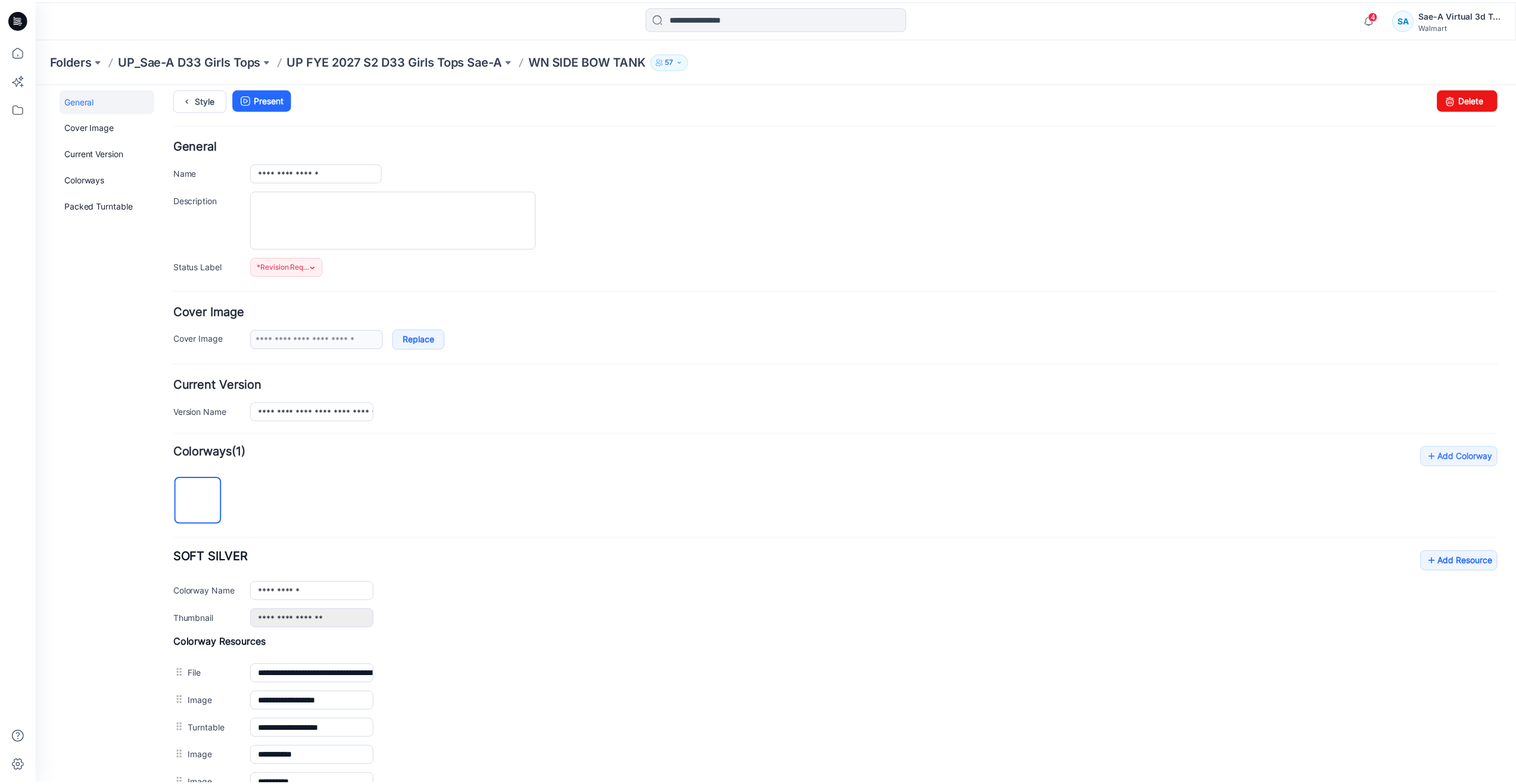
scroll to position [159, 0]
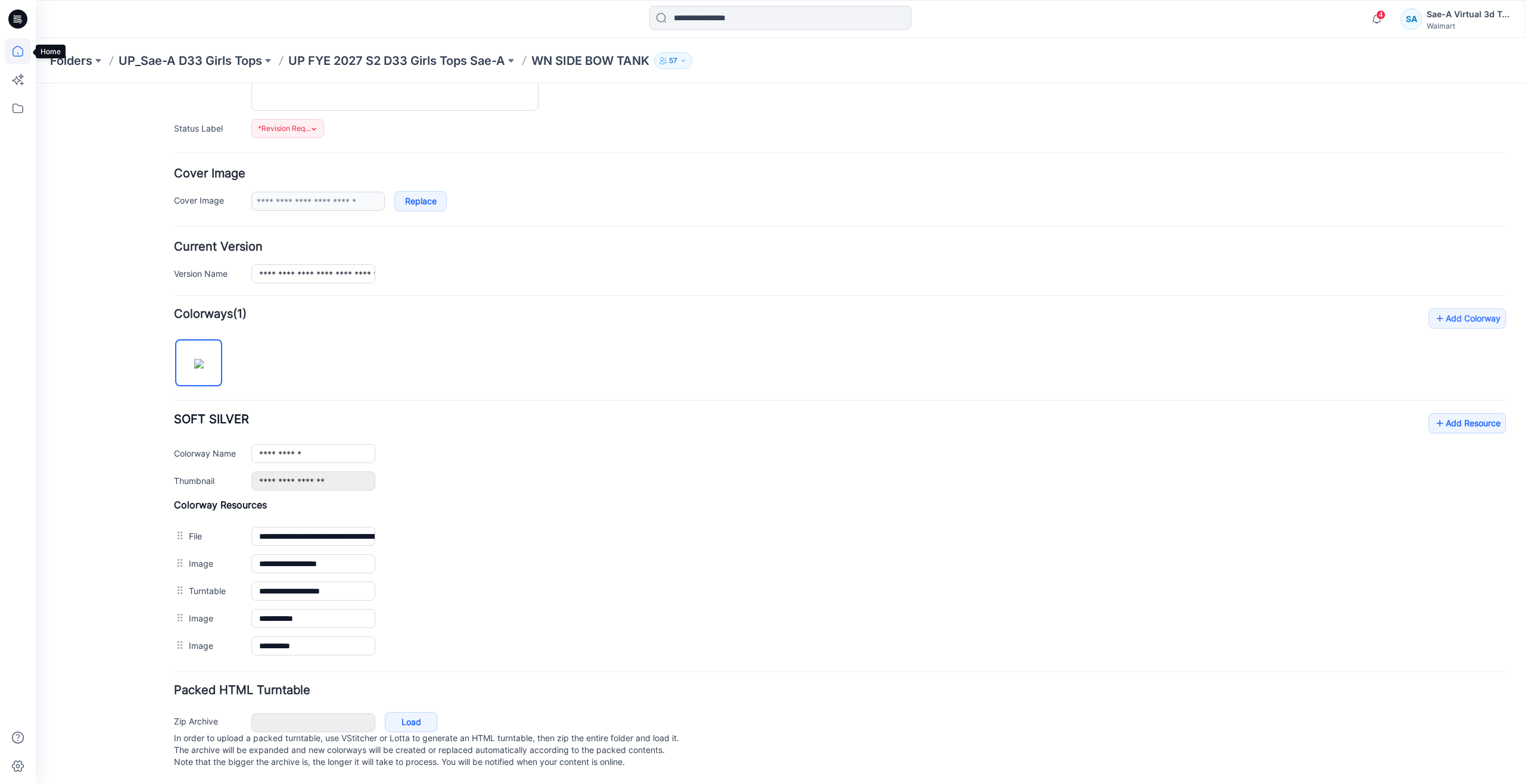
click at [11, 53] on icon at bounding box center [18, 51] width 26 height 26
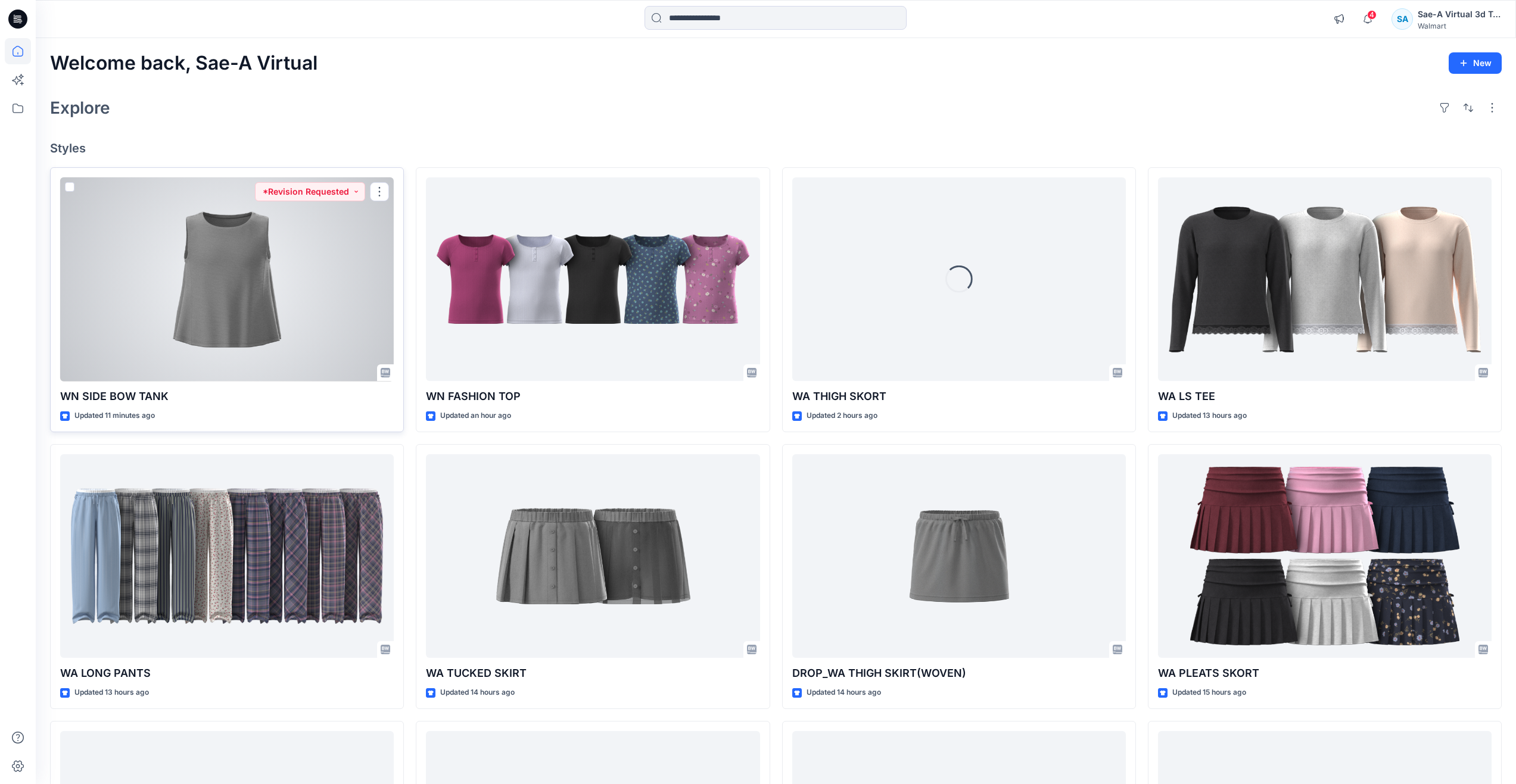
click at [277, 352] on div at bounding box center [227, 280] width 333 height 205
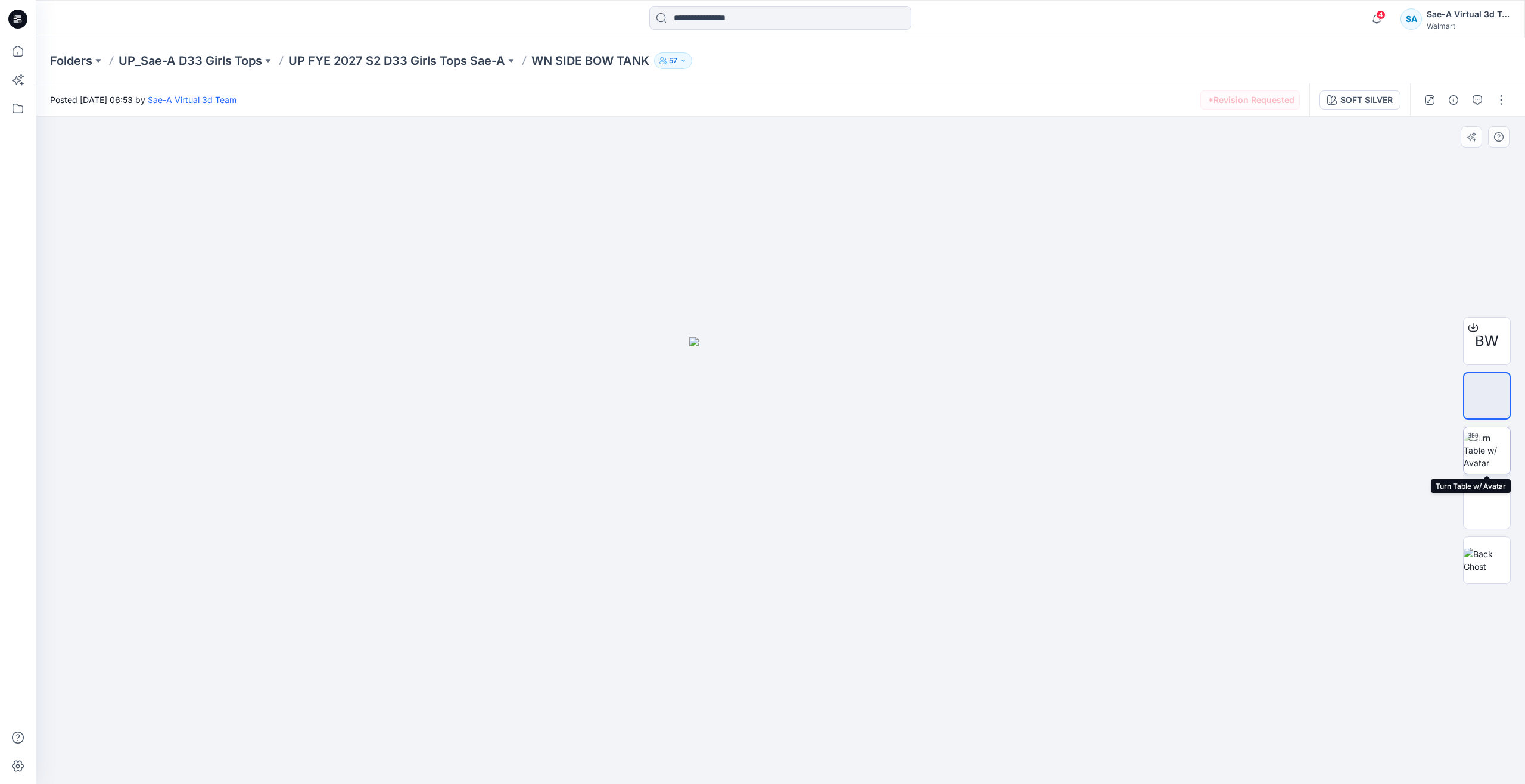
click at [1497, 450] on img at bounding box center [1487, 450] width 46 height 37
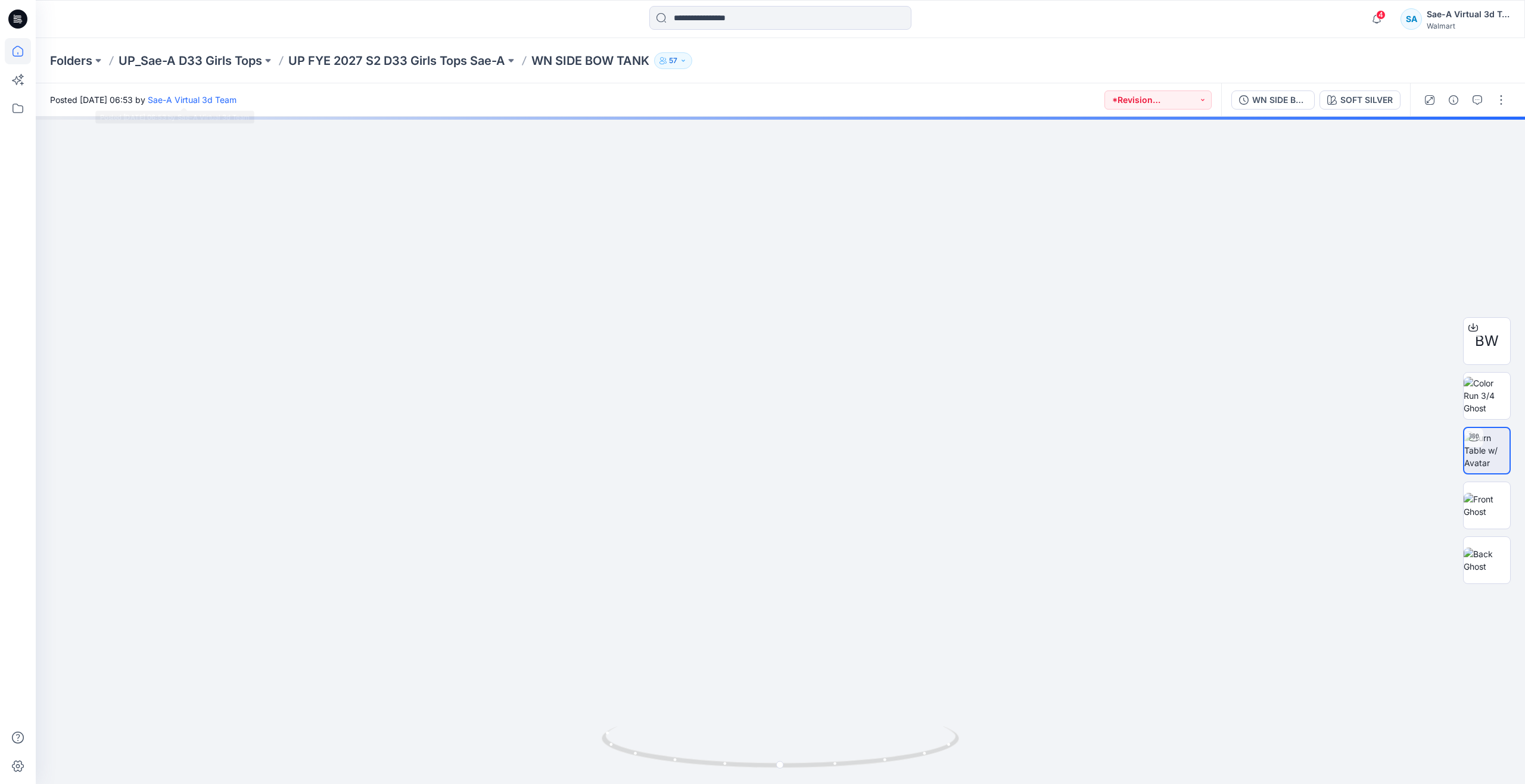
click at [29, 54] on icon at bounding box center [18, 51] width 26 height 26
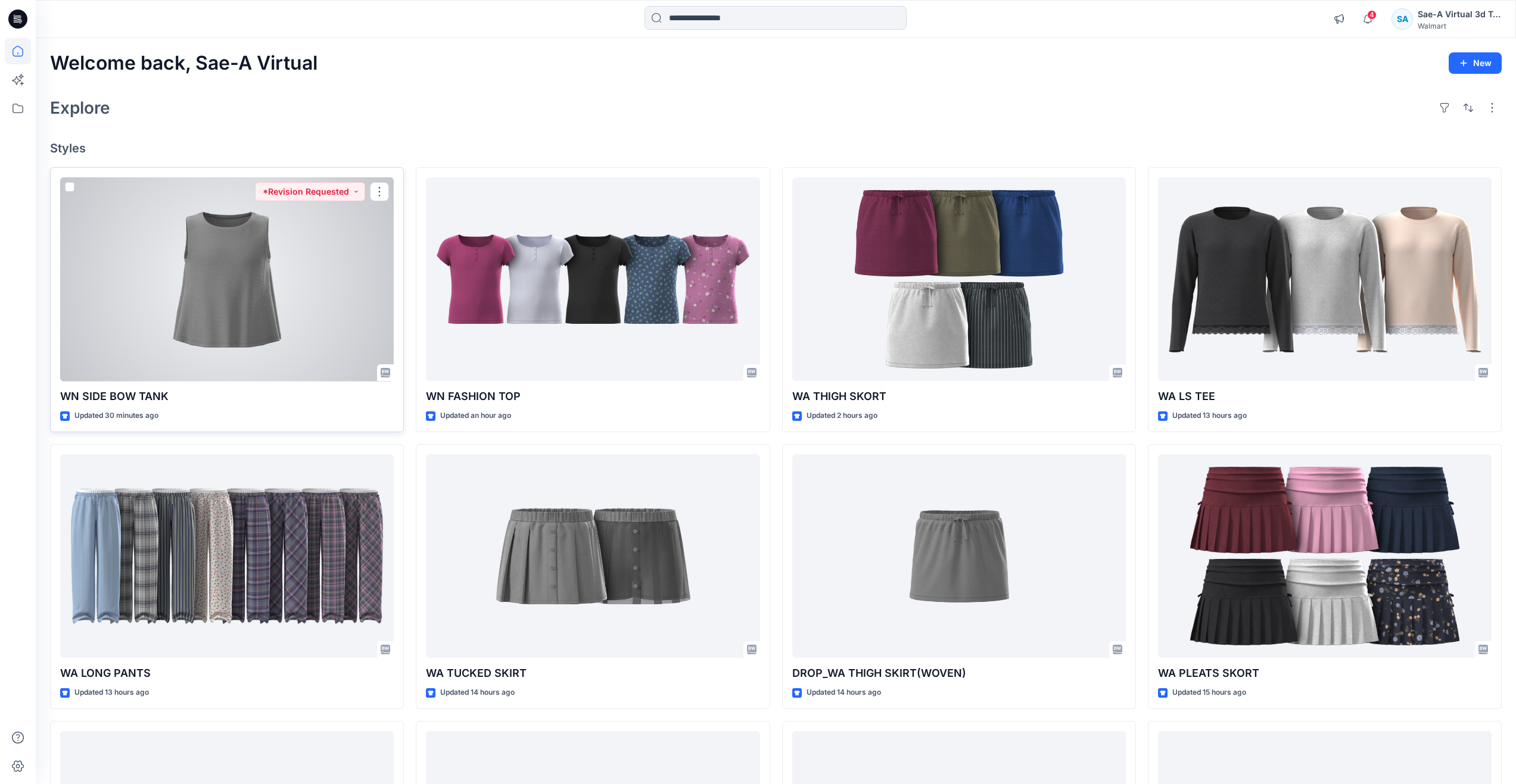
click at [222, 297] on div at bounding box center [227, 280] width 333 height 205
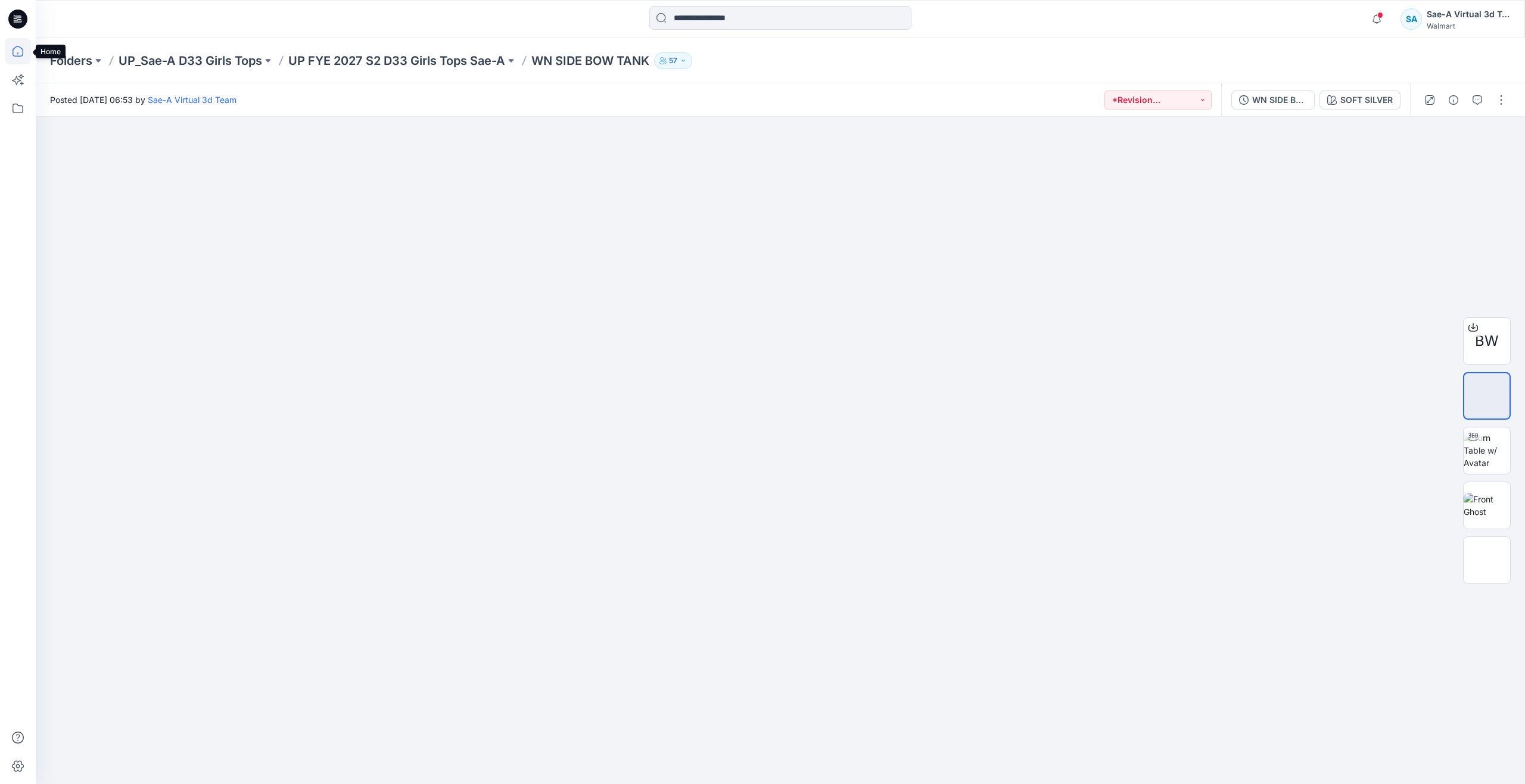
click at [31, 50] on icon at bounding box center [18, 51] width 26 height 26
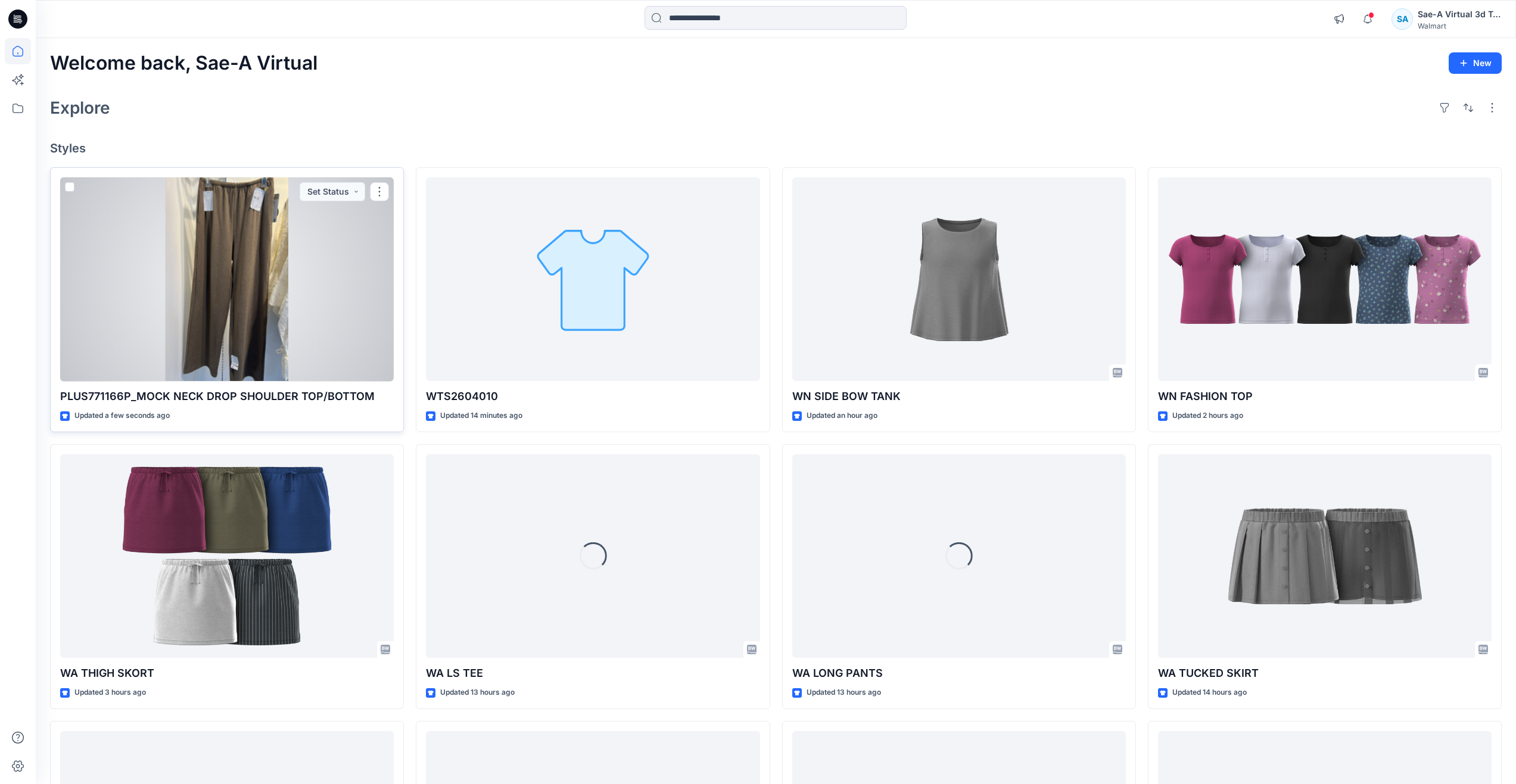
click at [178, 271] on div at bounding box center [227, 280] width 333 height 205
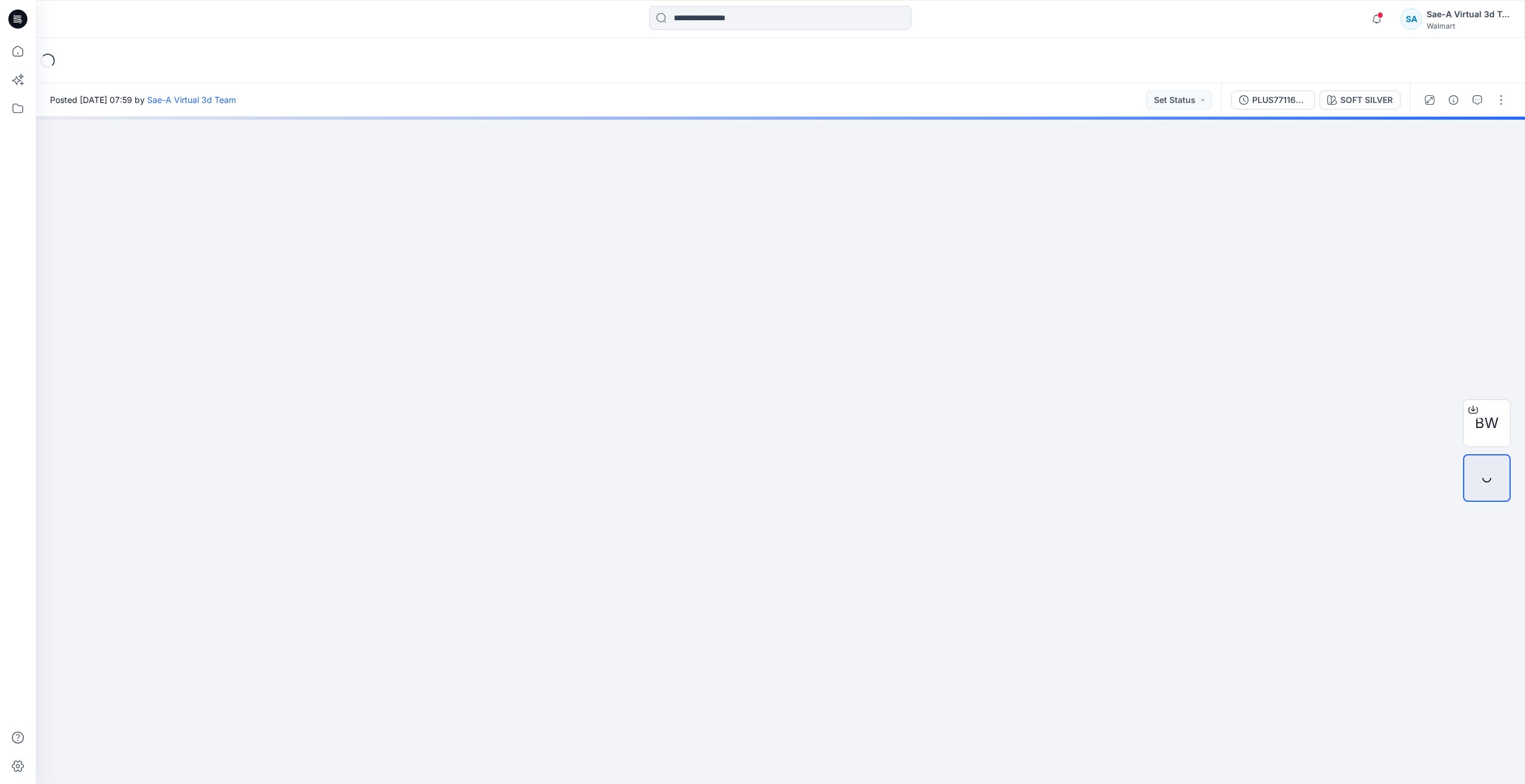
click at [1288, 102] on div "PLUS771166P_SOFT SILVER" at bounding box center [1280, 100] width 54 height 13
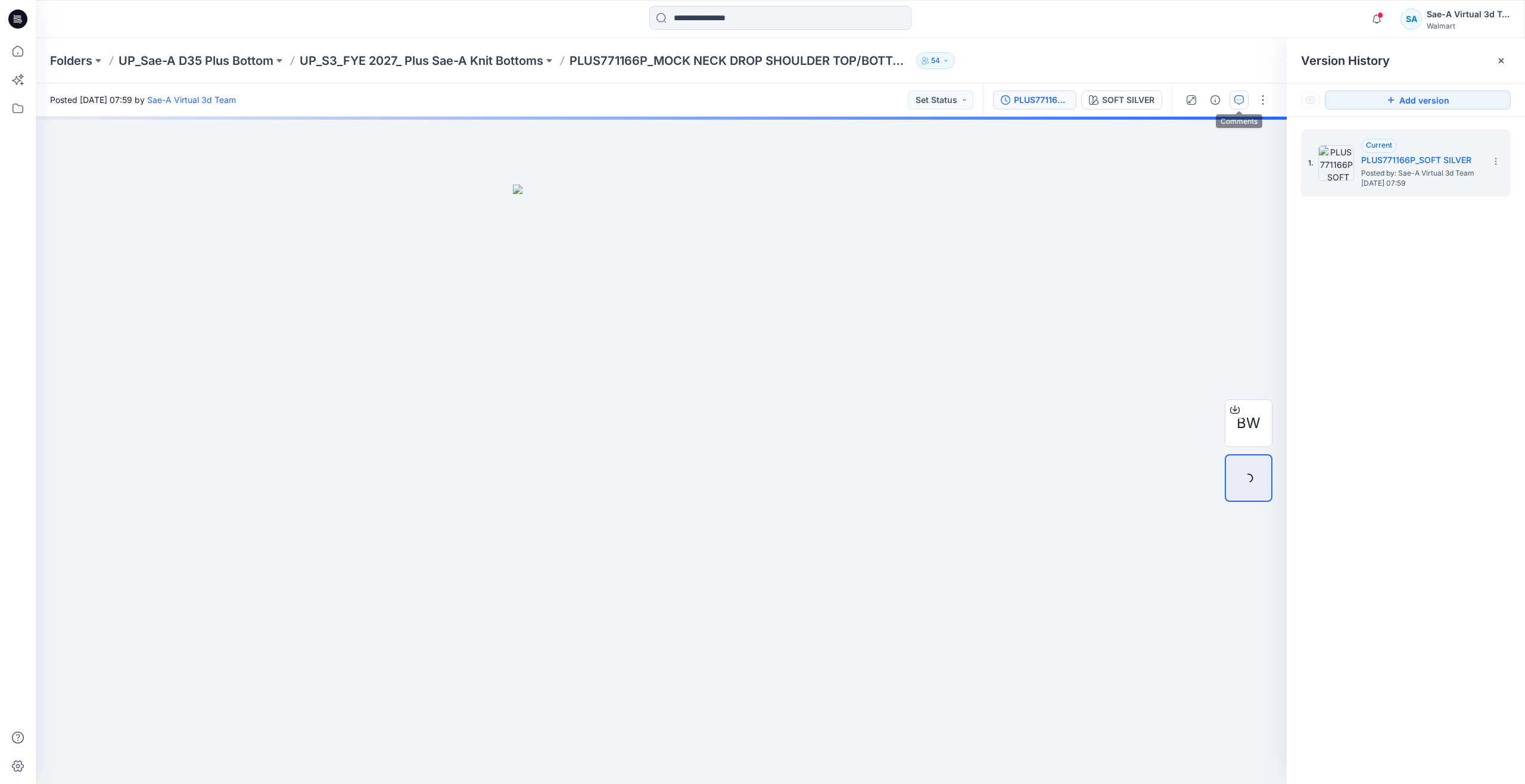
click at [1236, 95] on icon "button" at bounding box center [1239, 100] width 10 height 10
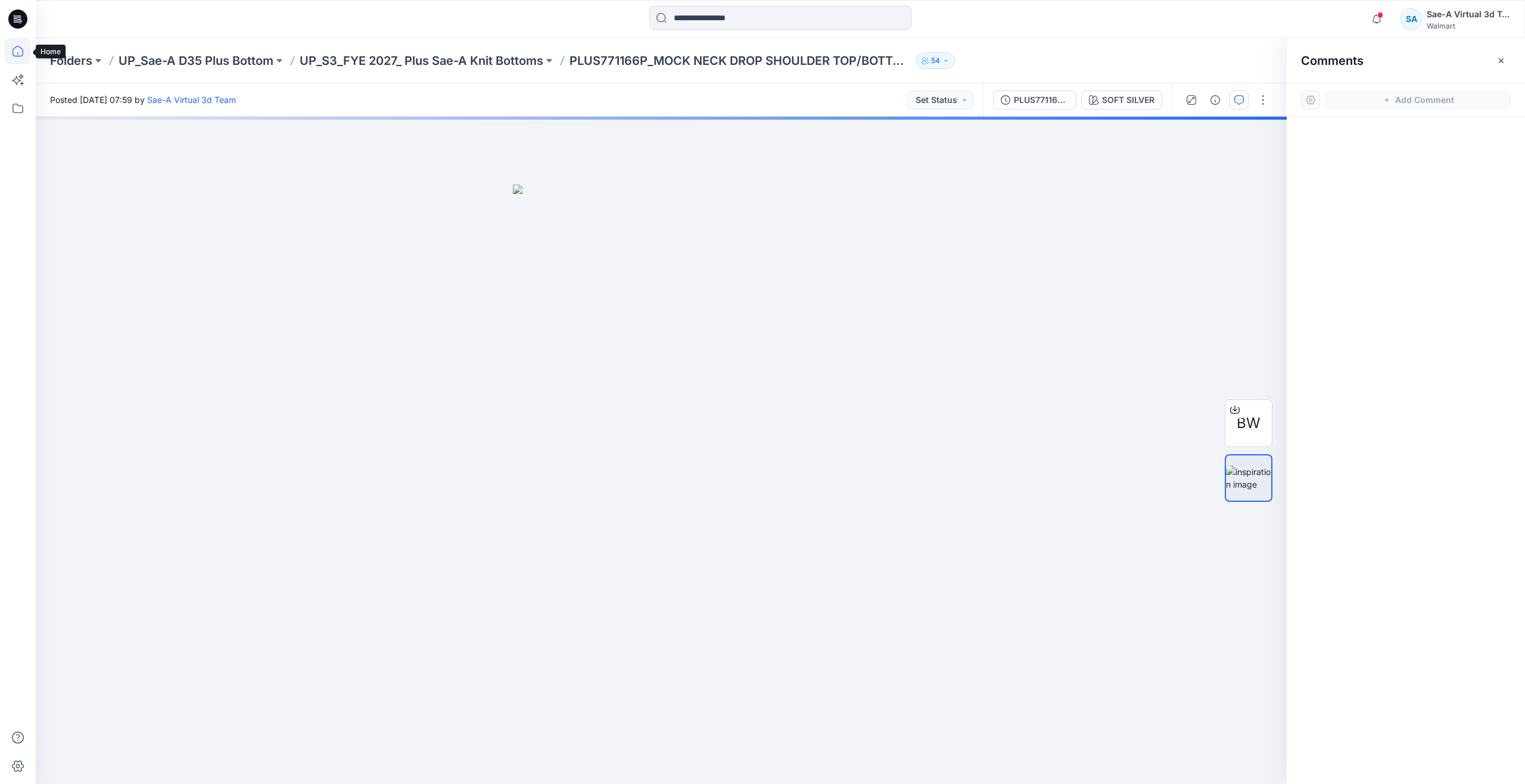
click at [23, 57] on icon at bounding box center [18, 51] width 26 height 26
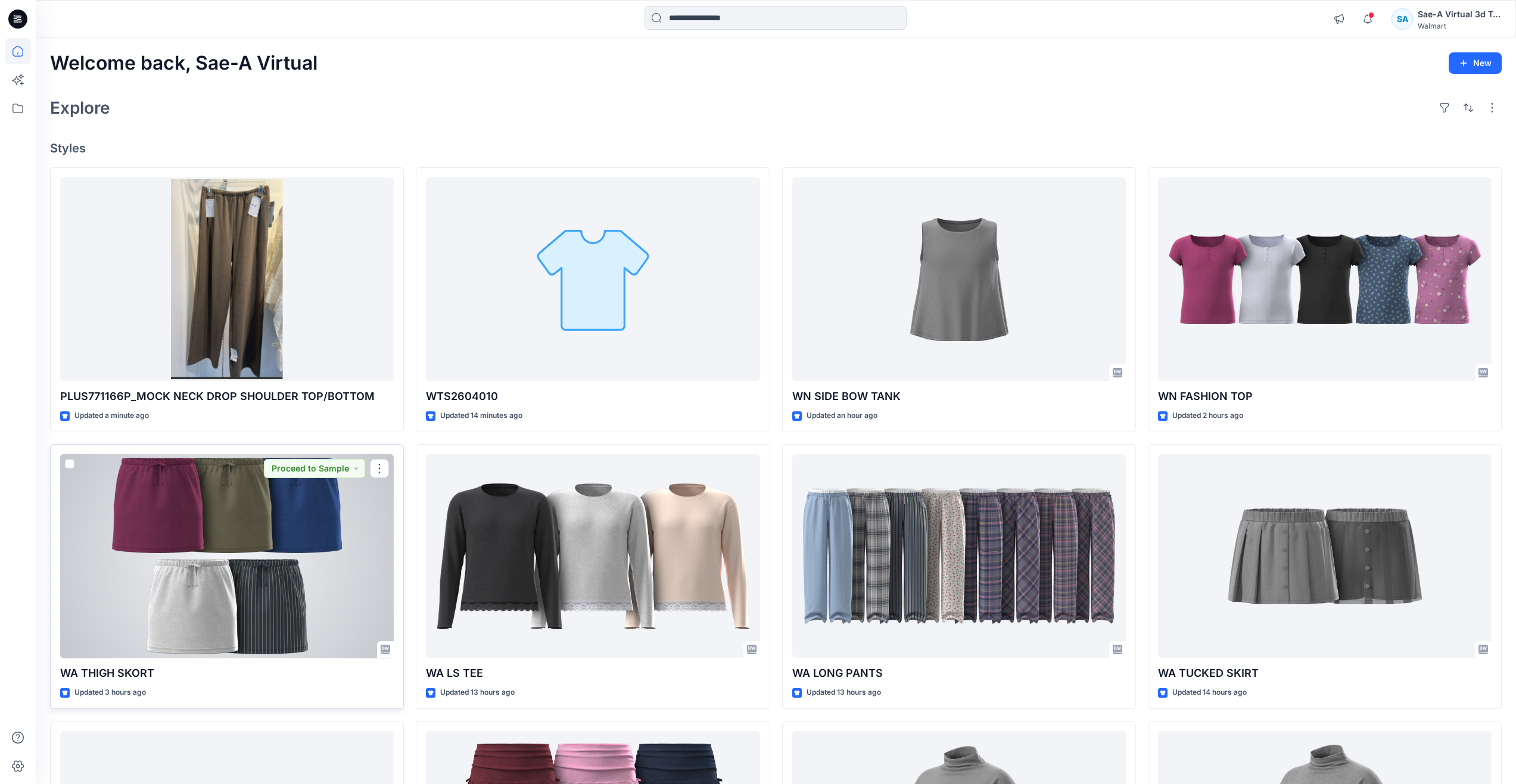
click at [257, 559] on div at bounding box center [227, 557] width 333 height 205
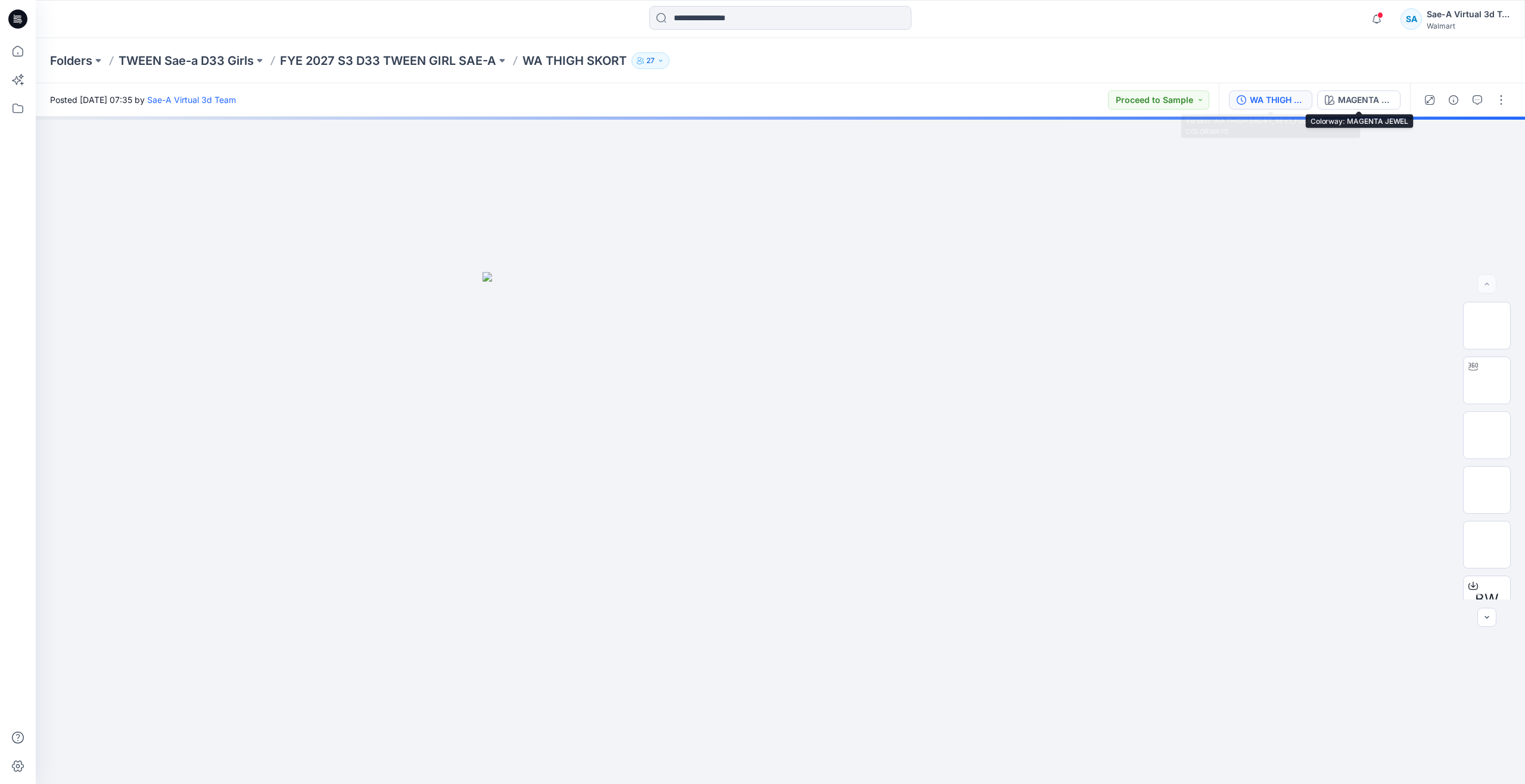
click at [1269, 103] on div "WA THIGH SKORT_REV1_FULL COLORWAYS" at bounding box center [1277, 100] width 54 height 13
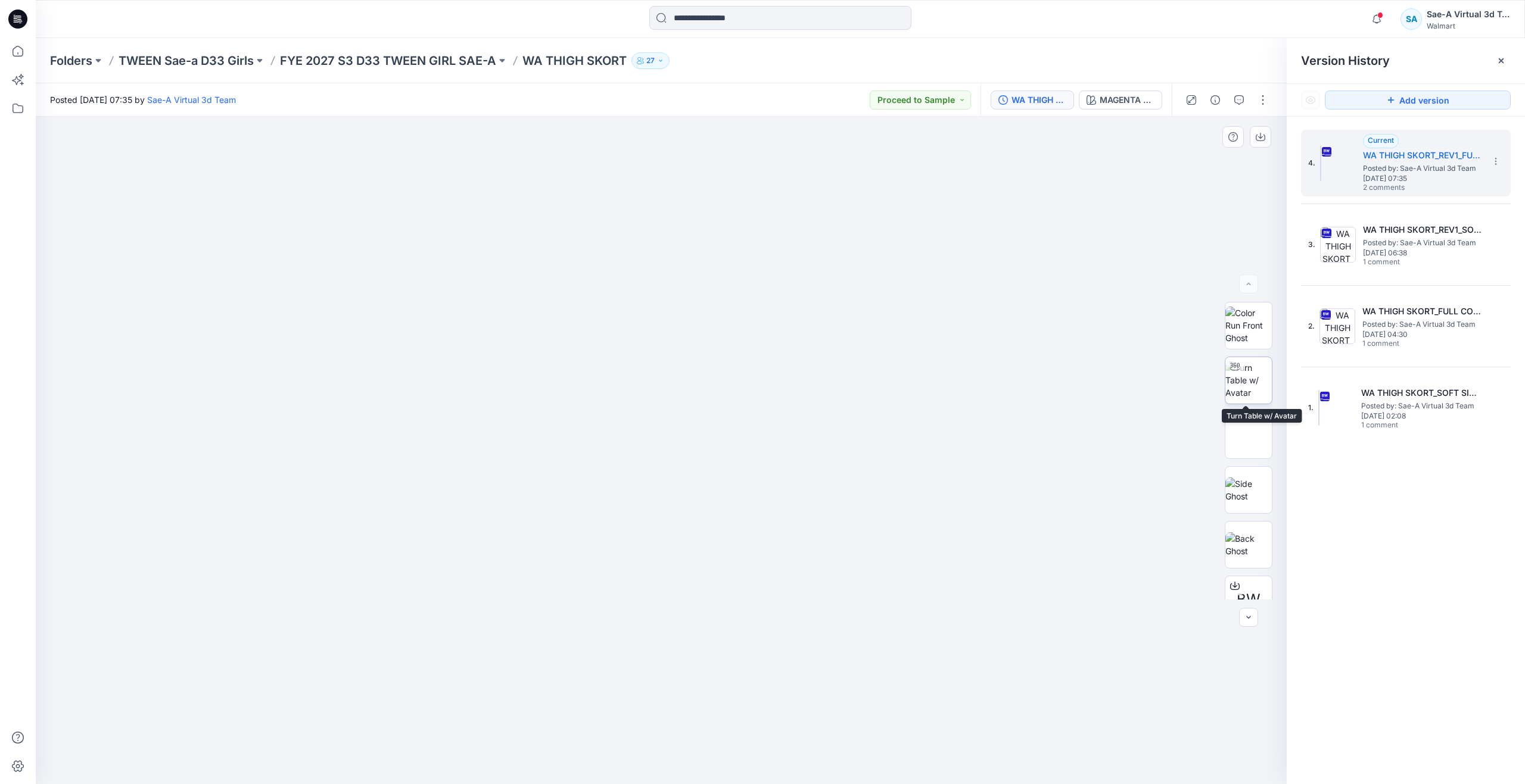
click at [1244, 385] on img at bounding box center [1248, 380] width 46 height 37
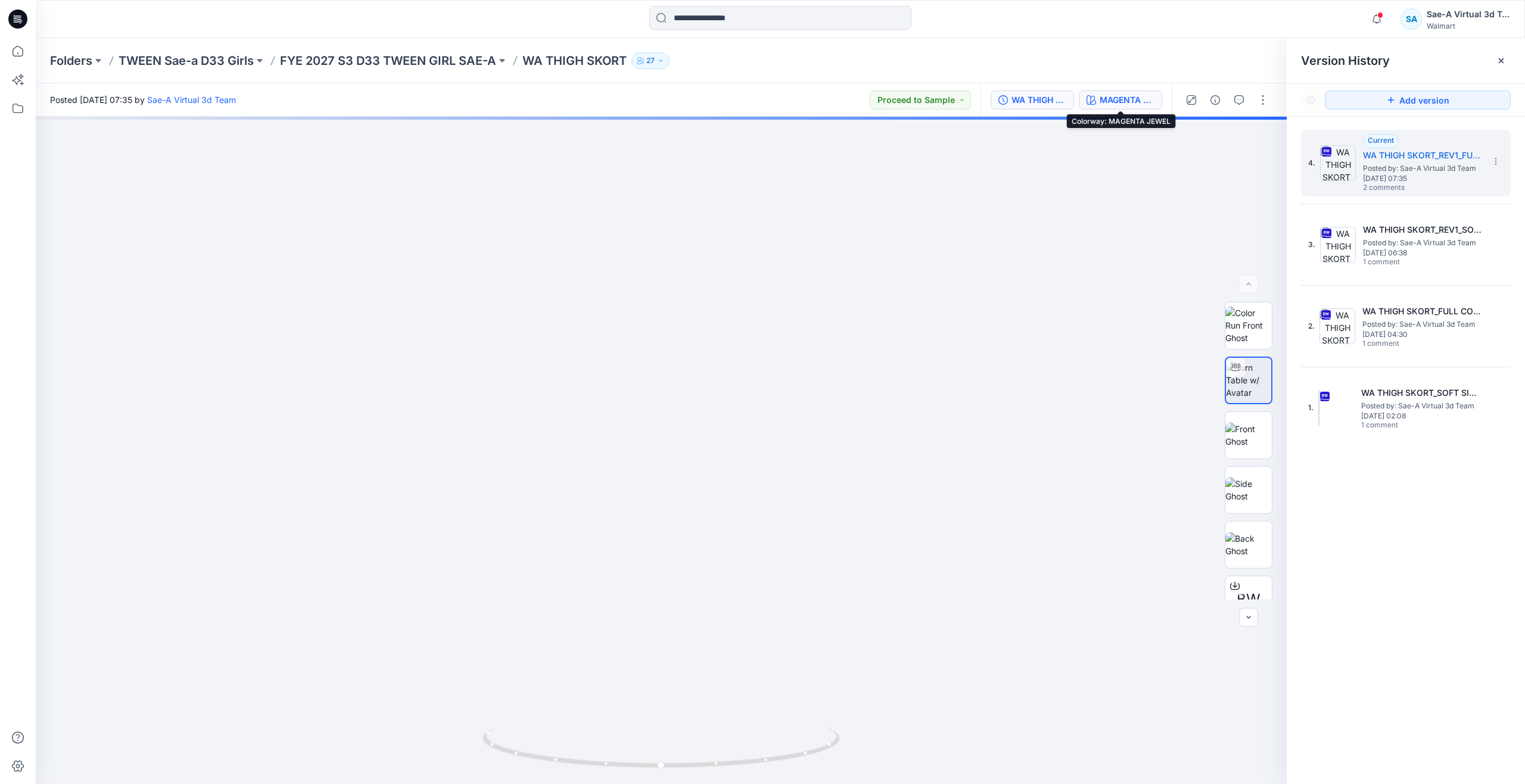
click at [1125, 94] on div "MAGENTA JEWEL" at bounding box center [1127, 100] width 54 height 13
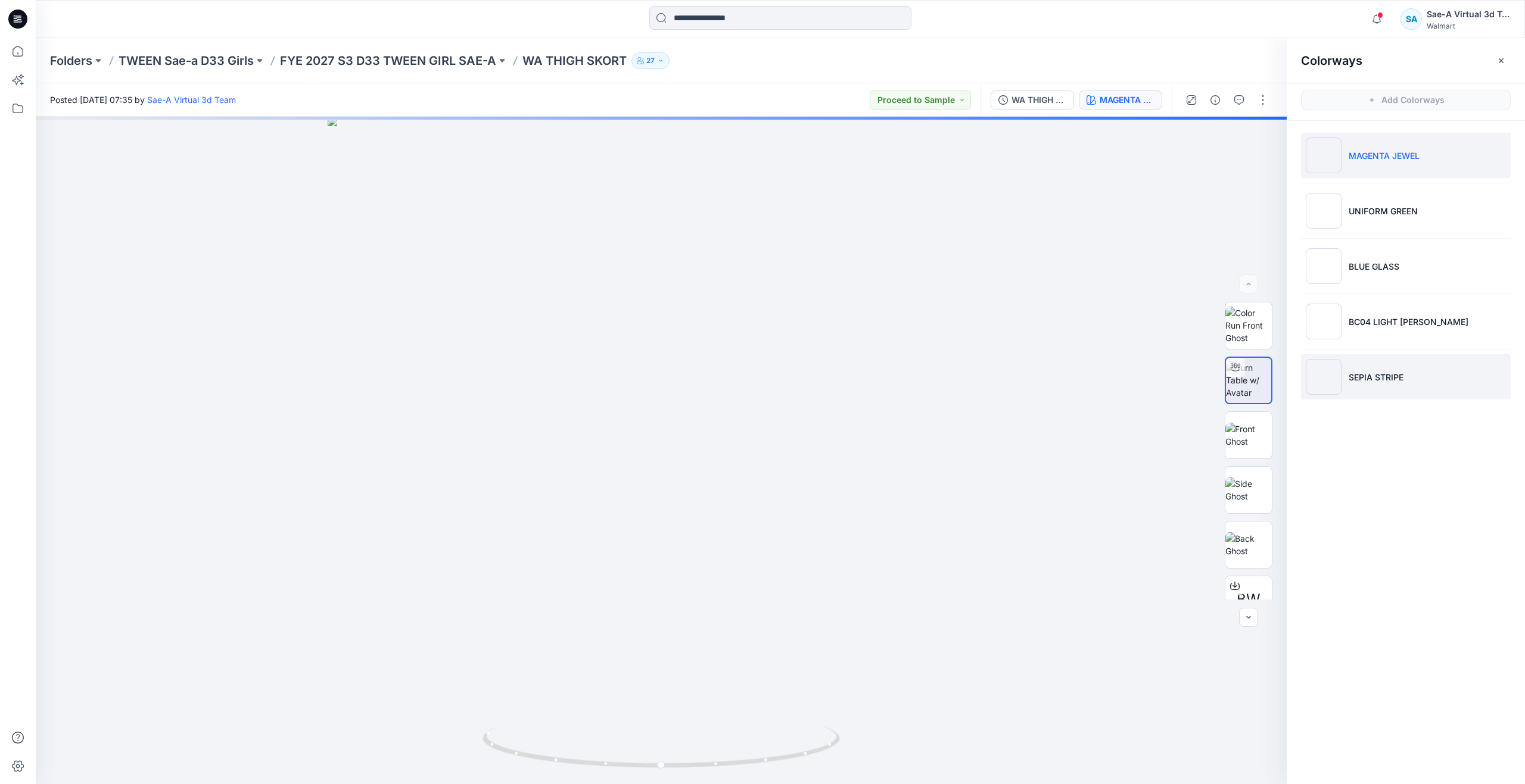
click at [1385, 384] on li "SEPIA STRIPE" at bounding box center [1406, 376] width 210 height 45
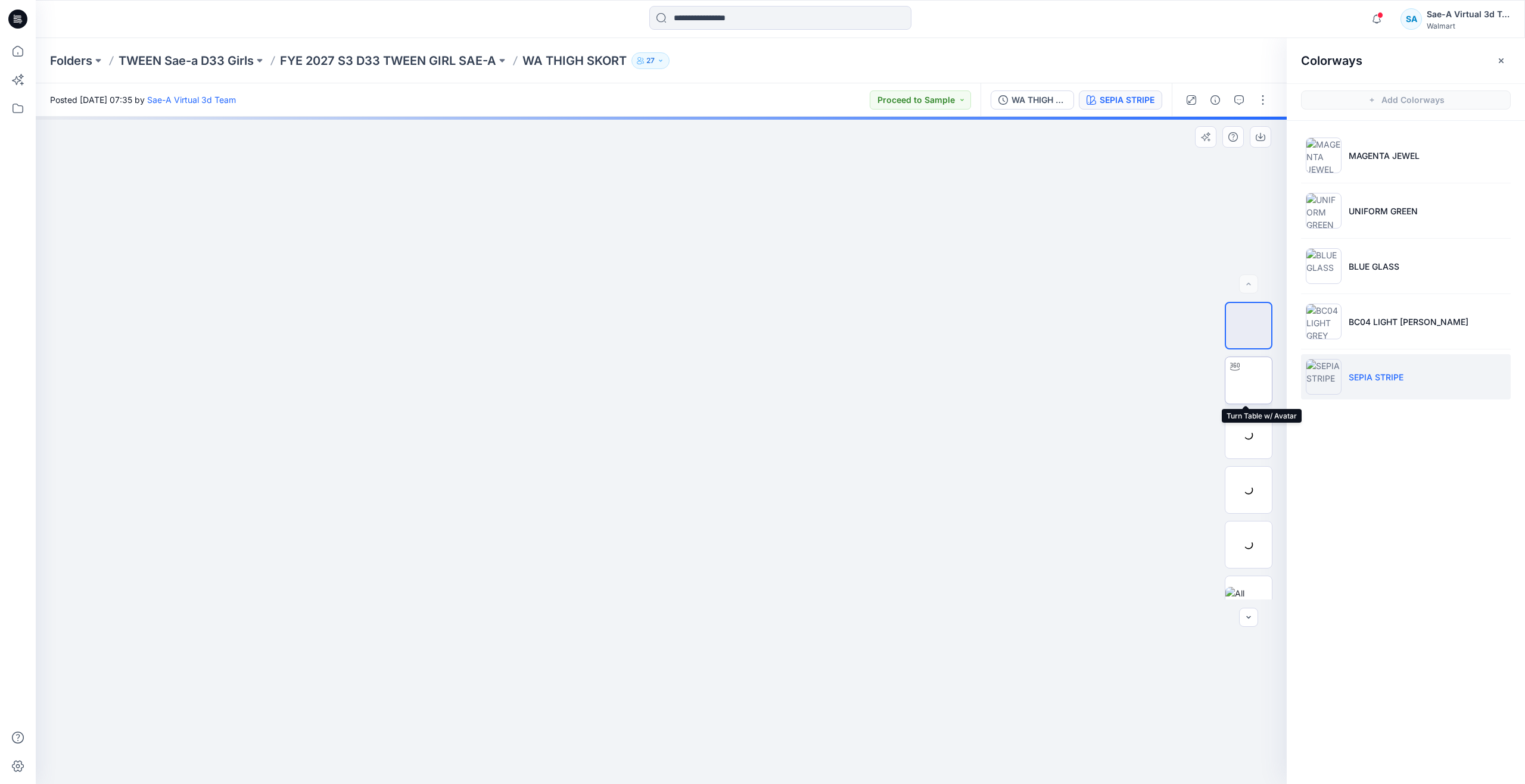
click at [1249, 380] on img at bounding box center [1249, 380] width 0 height 0
drag, startPoint x: 663, startPoint y: 760, endPoint x: 677, endPoint y: 701, distance: 60.6
click at [677, 701] on div at bounding box center [661, 450] width 1251 height 668
click at [18, 50] on icon at bounding box center [18, 51] width 26 height 26
